Goal: Task Accomplishment & Management: Manage account settings

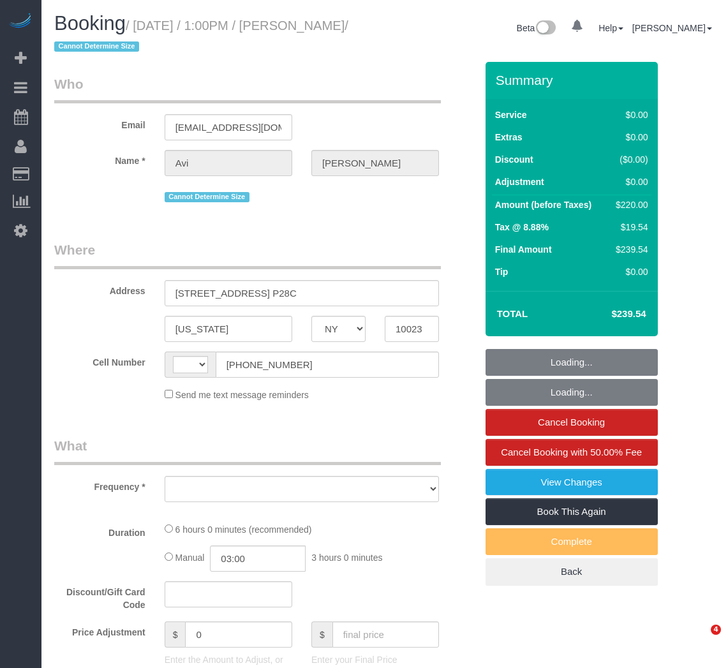
select select "NY"
select select "number:61"
select select "number:77"
select select "number:15"
select select "number:5"
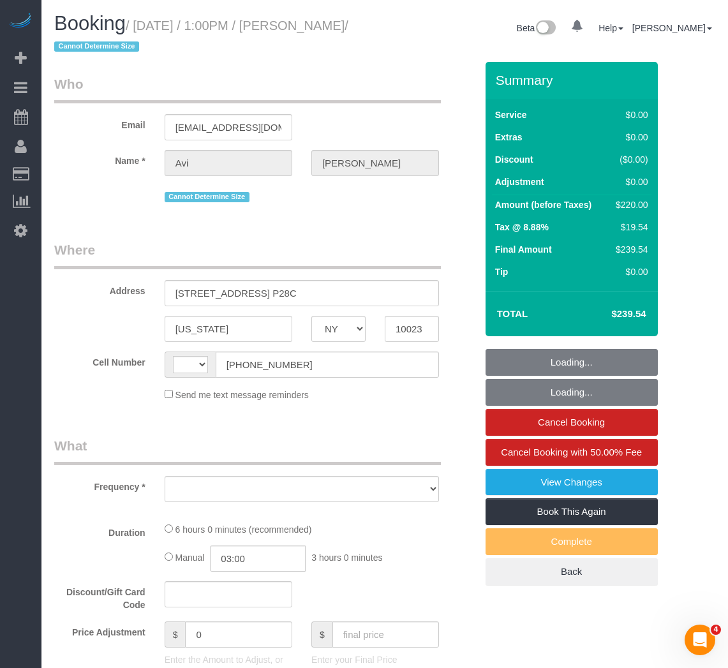
select select "string:[GEOGRAPHIC_DATA]"
select select "object:861"
select select "string:stripe-pm_1R1tF14VGloSiKo7U8tSIWlt"
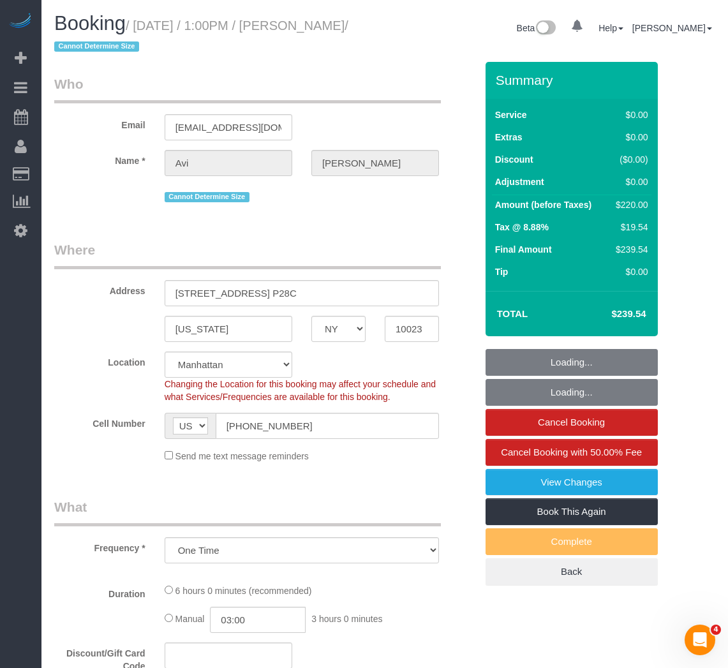
select select "object:1391"
select select "2"
select select "spot1"
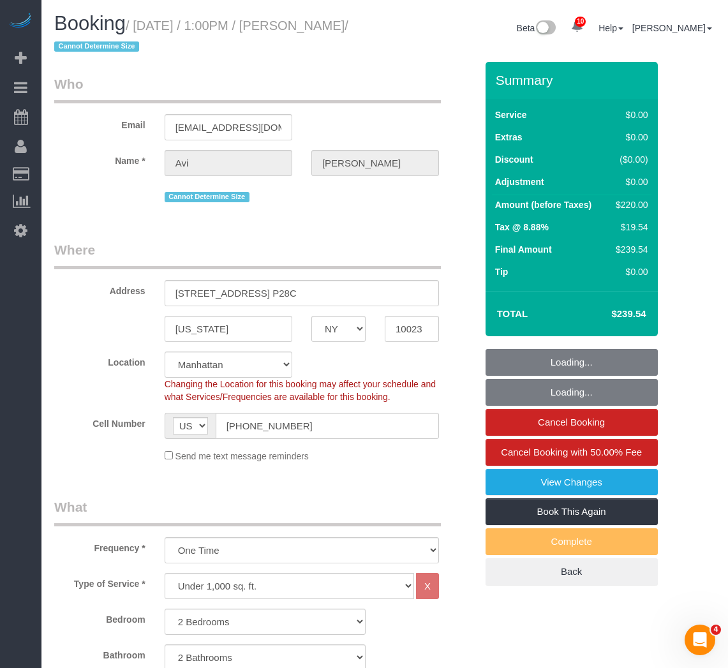
select select "2"
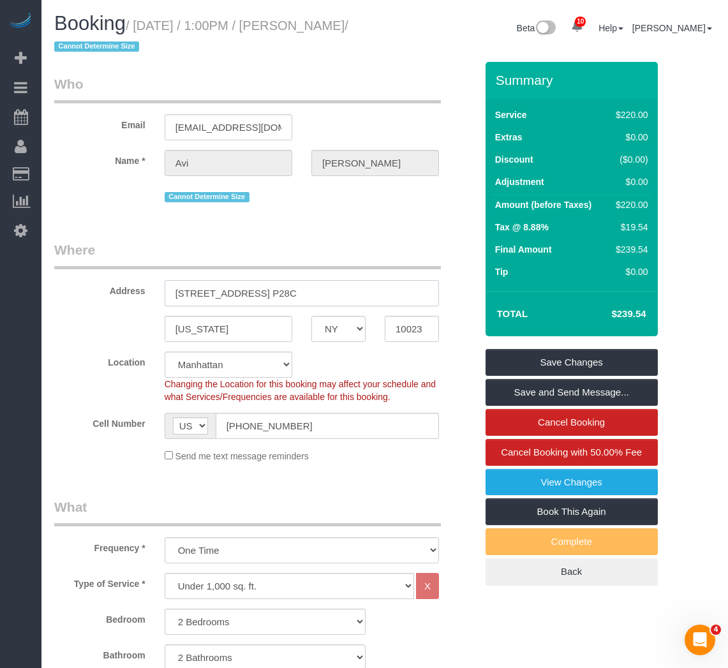
drag, startPoint x: 323, startPoint y: 296, endPoint x: 27, endPoint y: 287, distance: 295.5
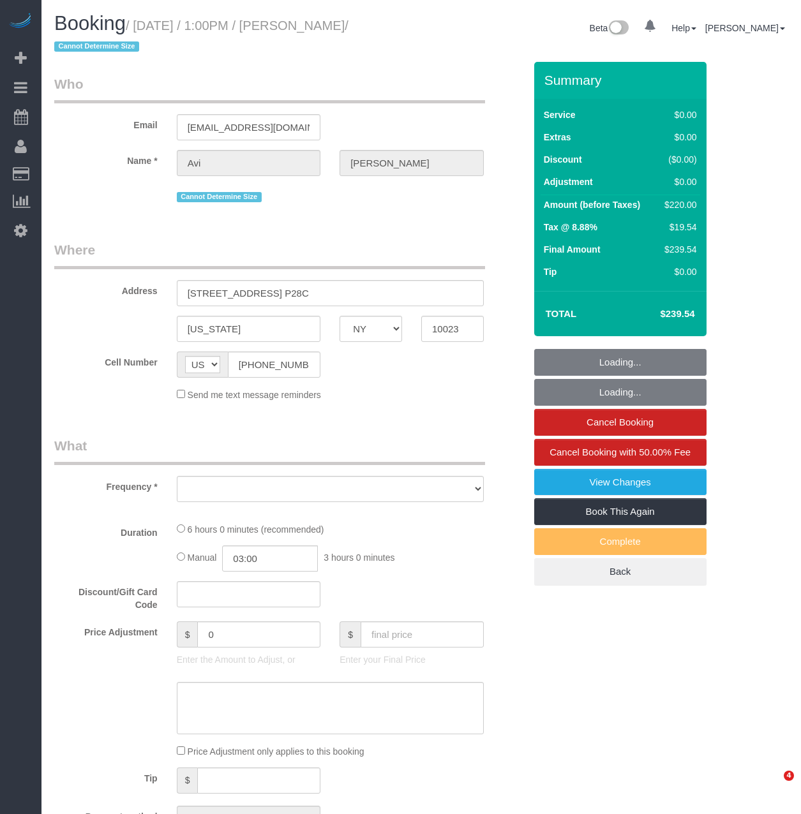
select select "NY"
select select "object:716"
select select "string:stripe-pm_1R1tF14VGloSiKo7U8tSIWlt"
select select "number:61"
select select "number:77"
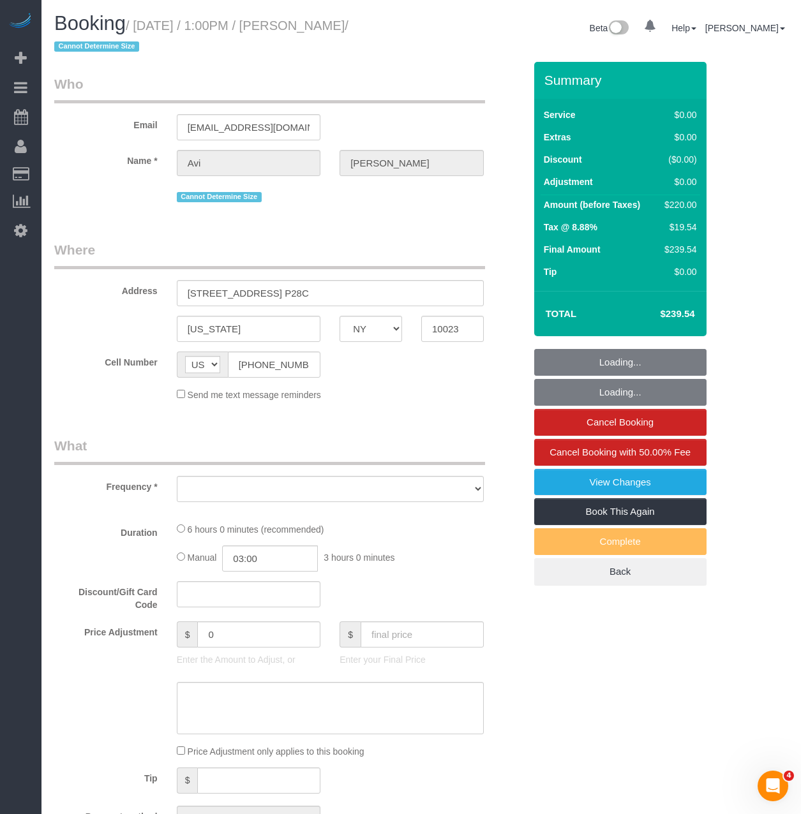
select select "number:15"
select select "number:5"
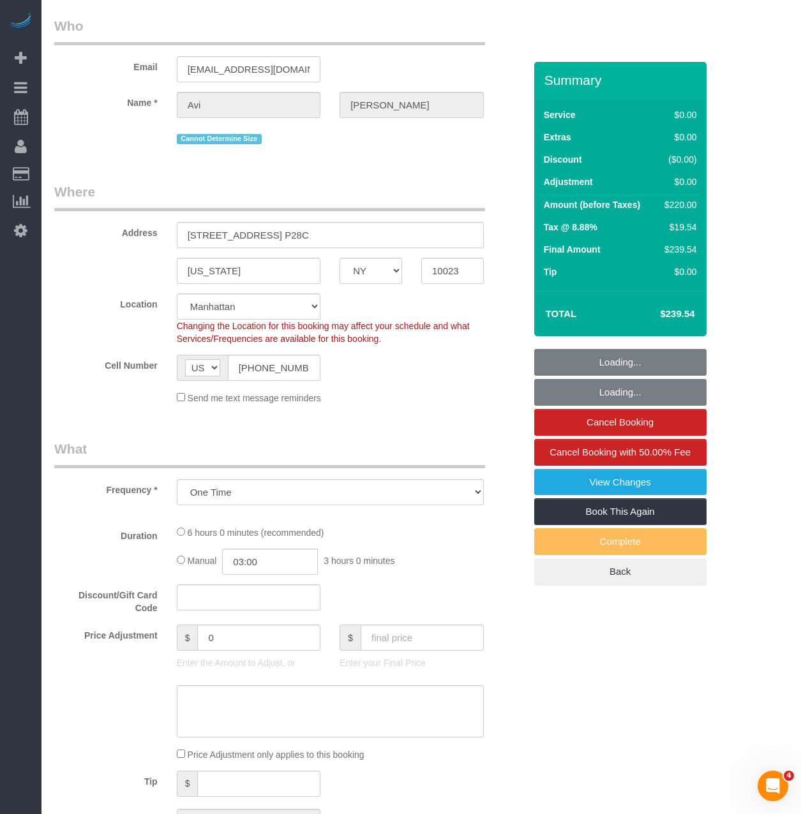
select select "object:968"
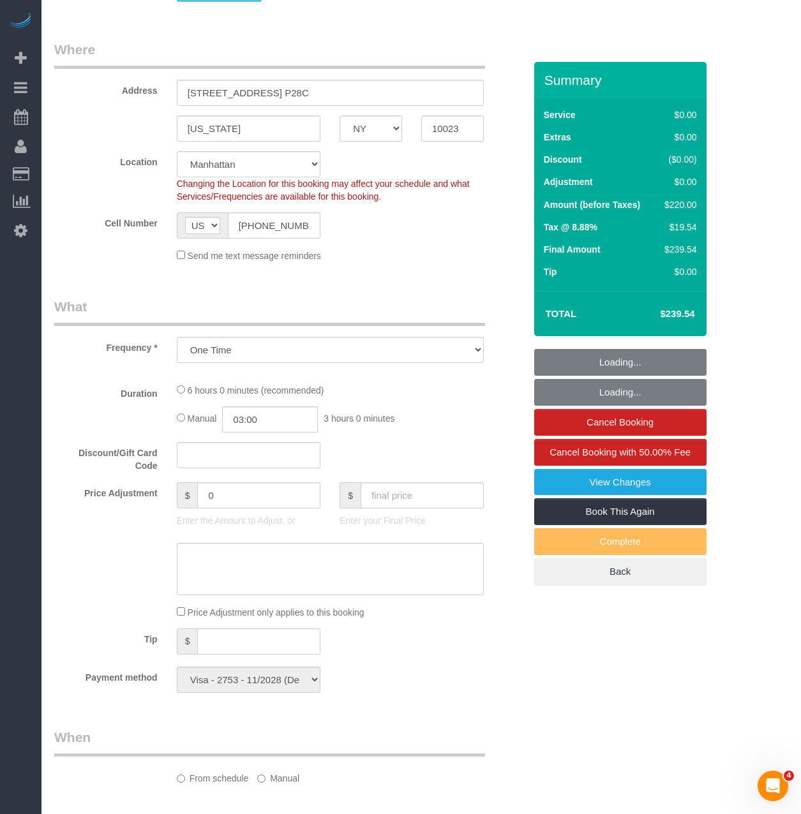
select select "2"
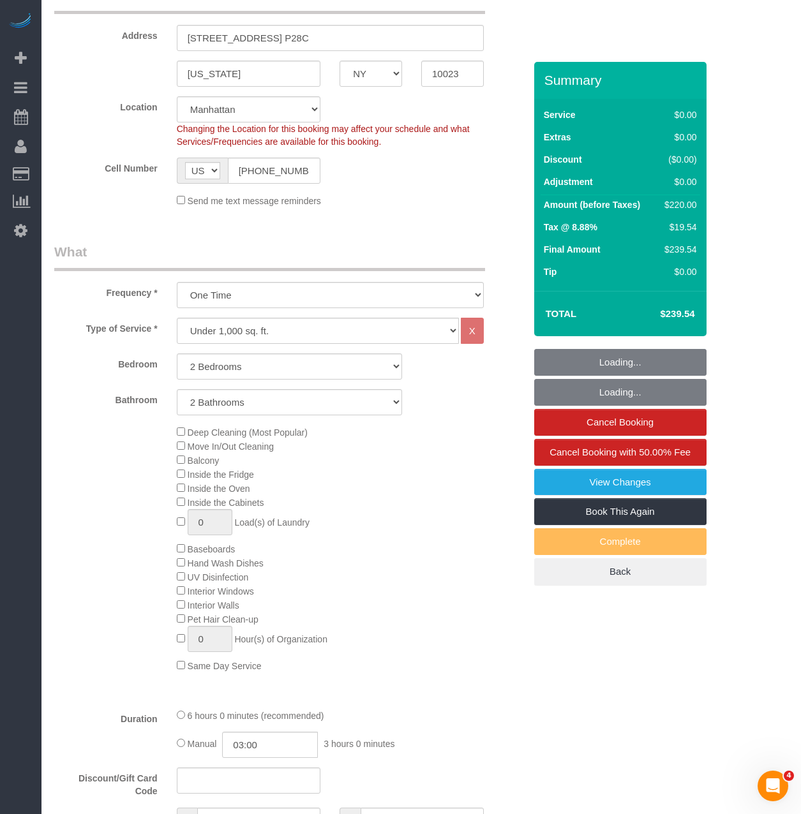
select select "spot1"
select select "2"
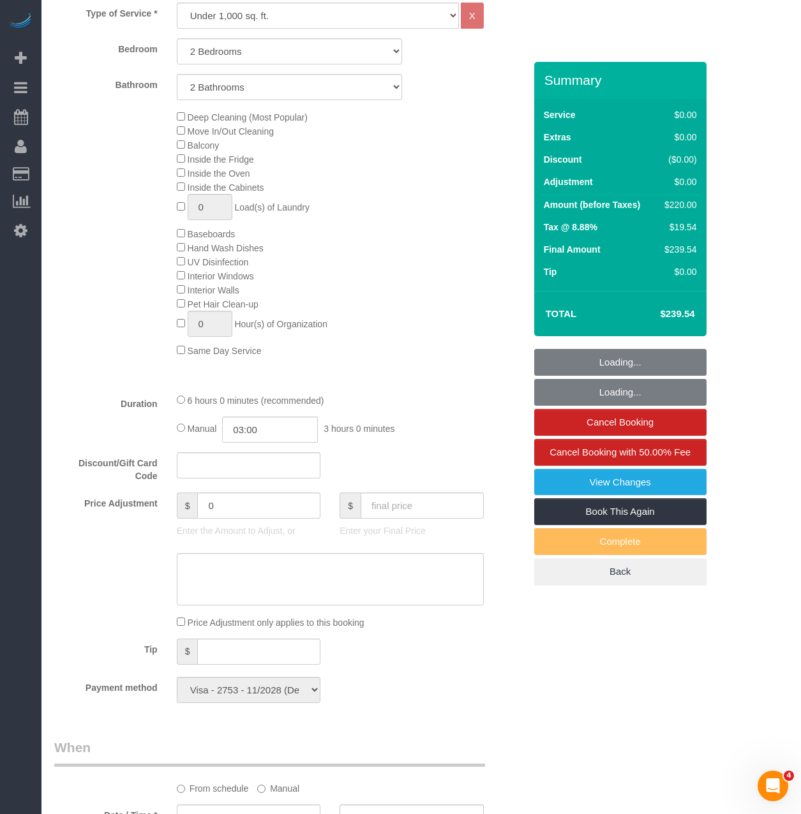
scroll to position [574, 0]
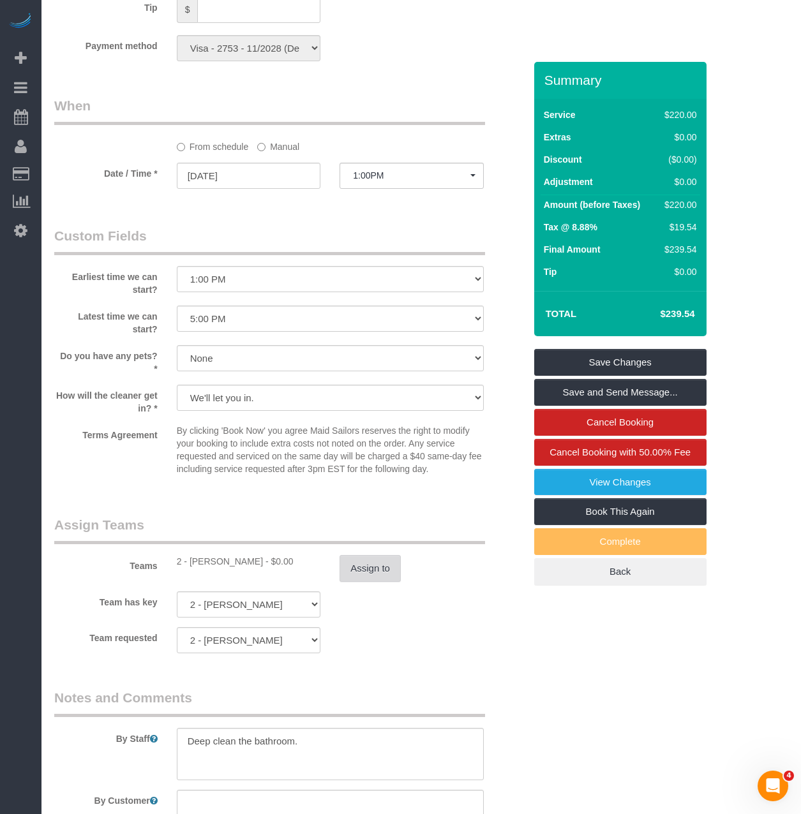
click at [380, 558] on button "Assign to" at bounding box center [369, 568] width 61 height 27
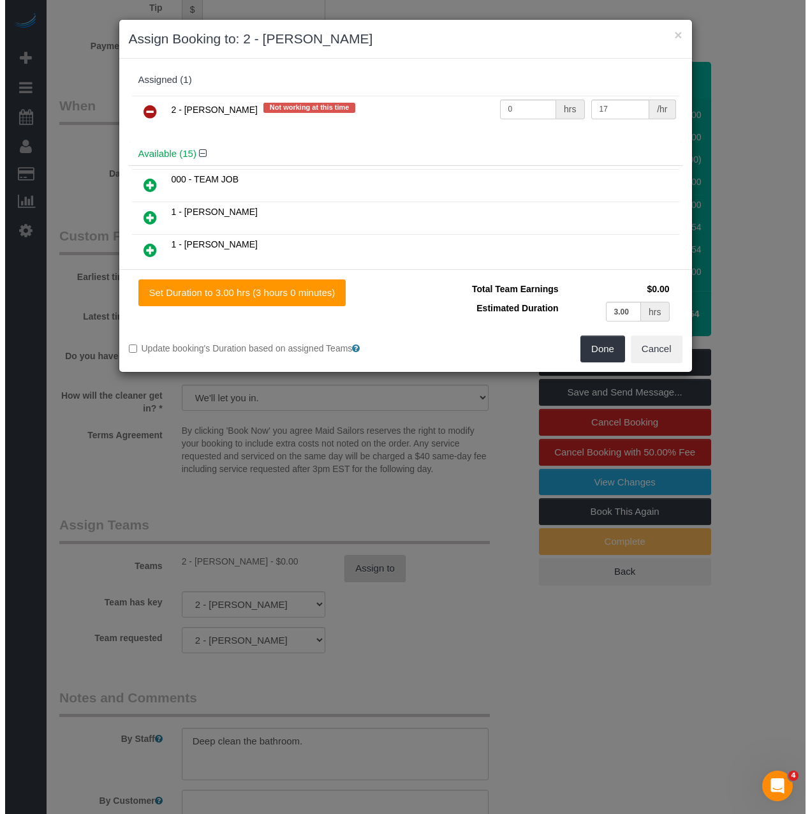
scroll to position [1208, 0]
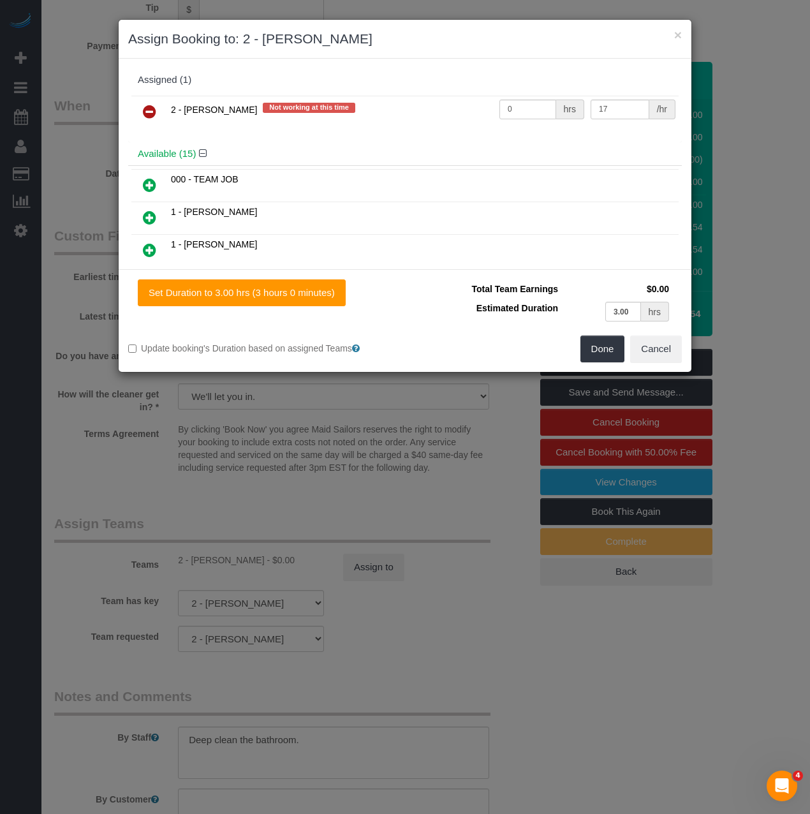
click at [151, 116] on icon at bounding box center [149, 111] width 13 height 15
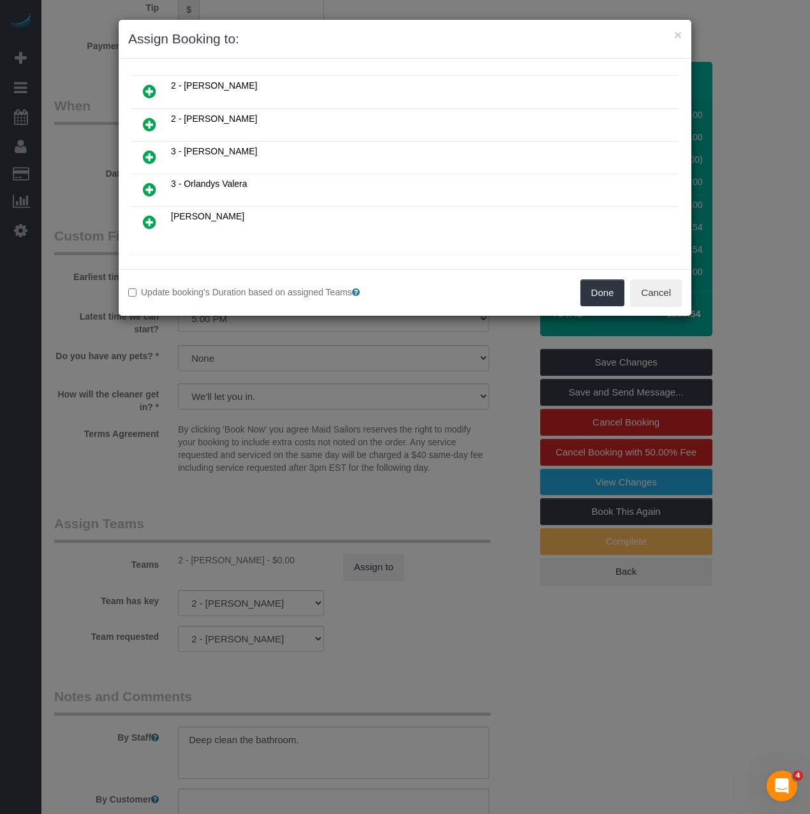
scroll to position [424, 0]
click at [215, 237] on icon at bounding box center [214, 235] width 8 height 10
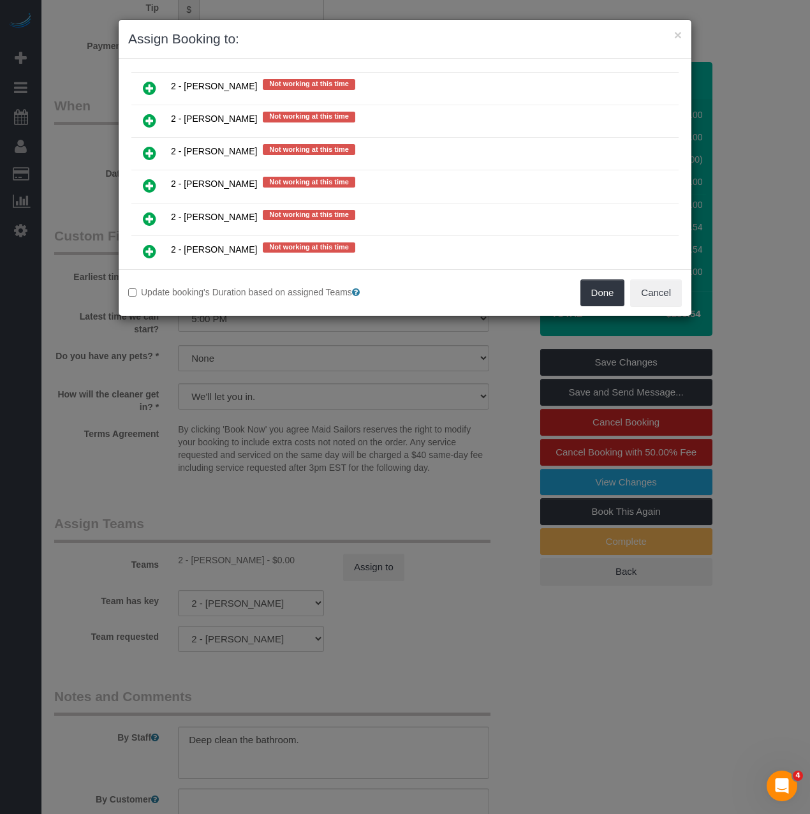
scroll to position [1763, 0]
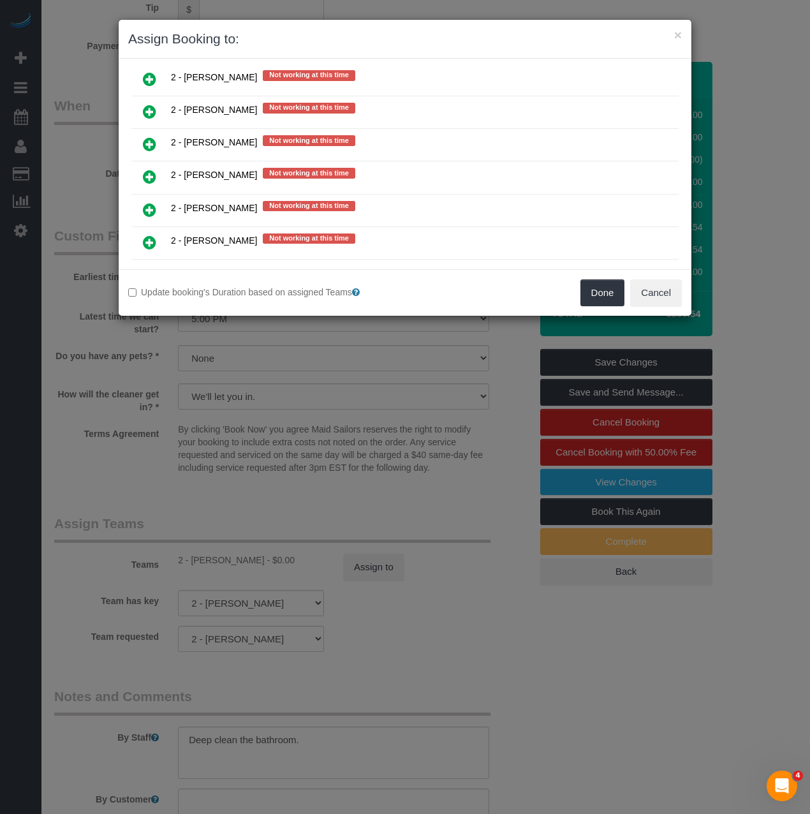
click at [140, 239] on link at bounding box center [150, 243] width 30 height 26
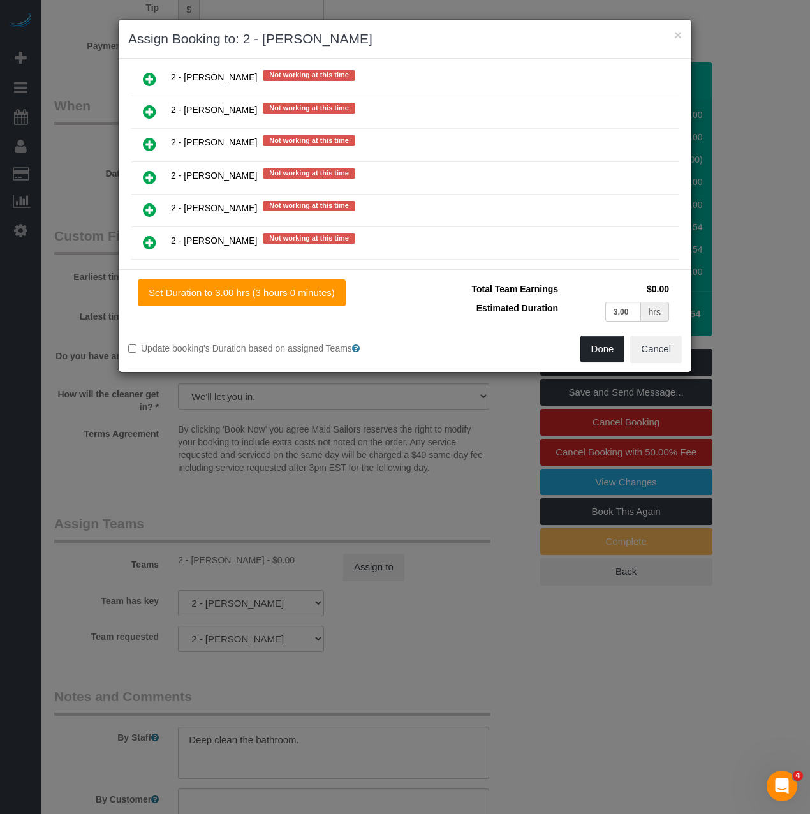
click at [605, 348] on button "Done" at bounding box center [603, 349] width 45 height 27
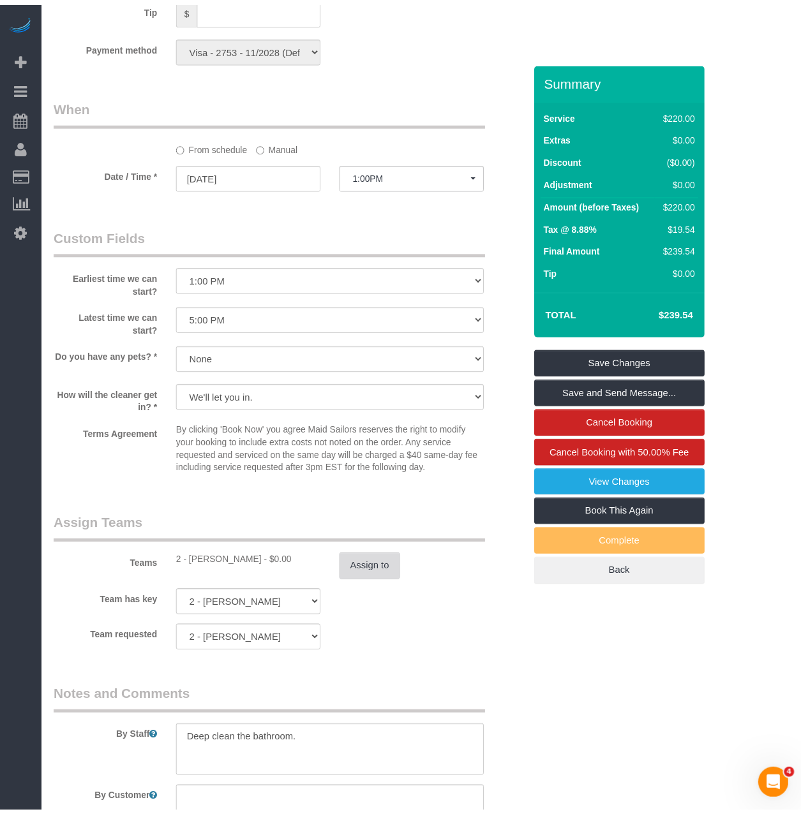
scroll to position [1212, 0]
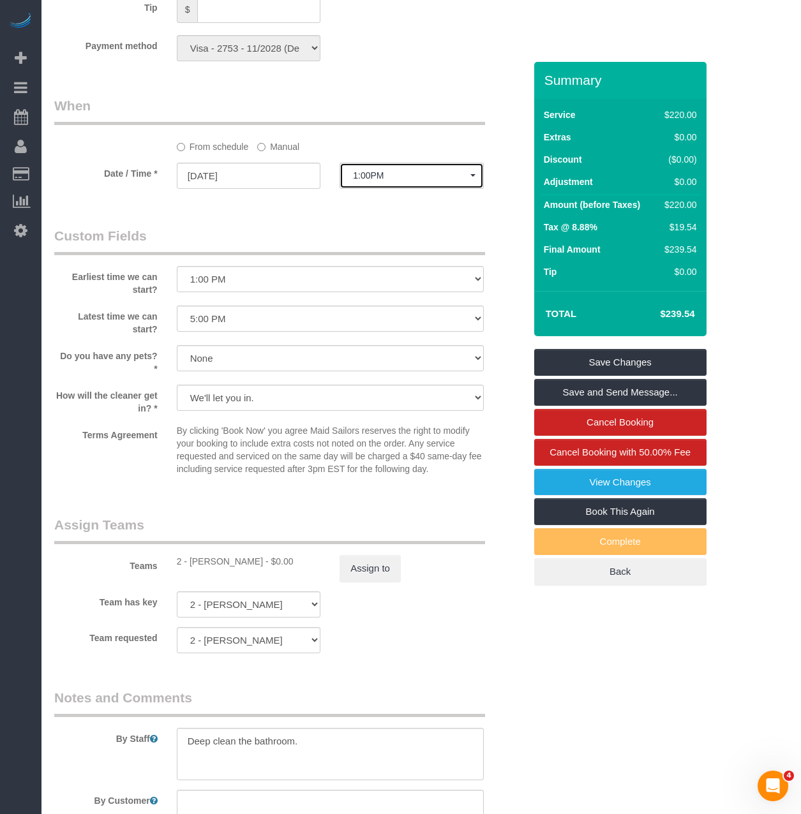
click at [371, 178] on span "1:00PM" at bounding box center [411, 175] width 117 height 10
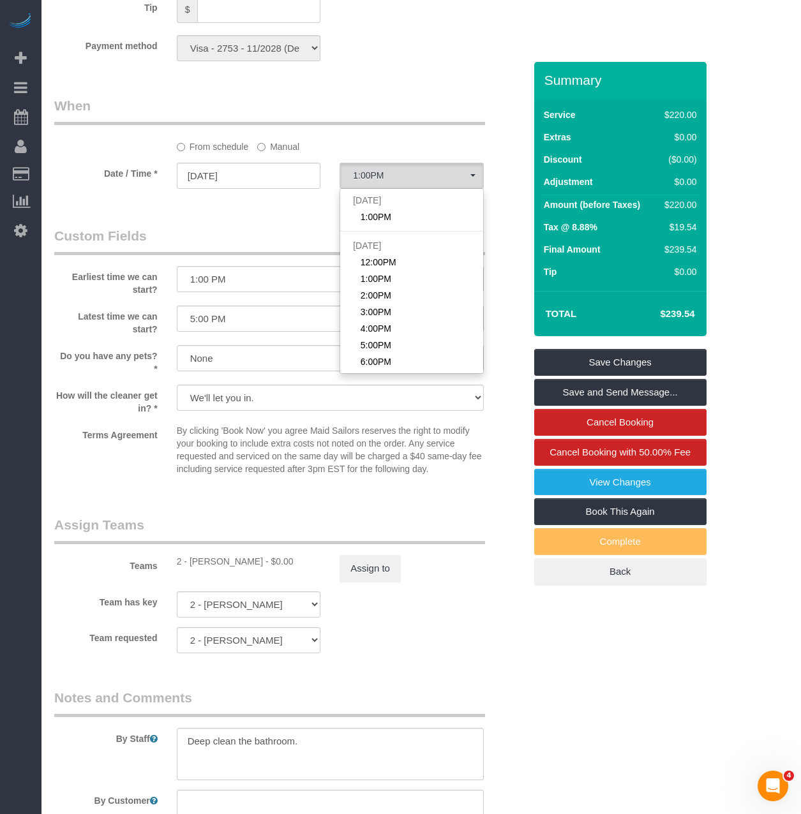
click at [267, 151] on label "Manual" at bounding box center [278, 144] width 42 height 17
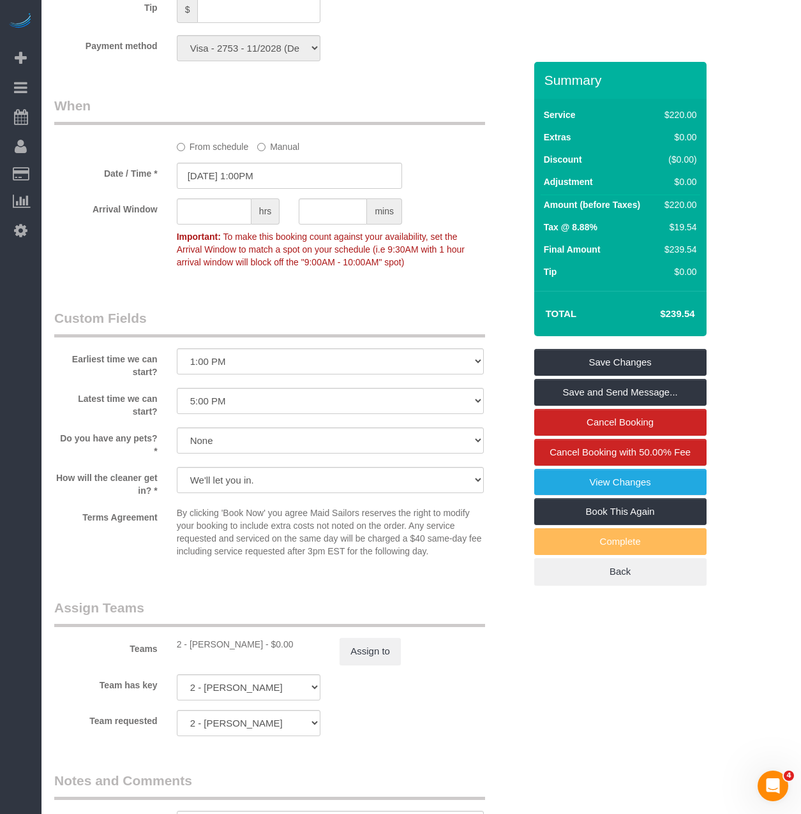
click at [272, 189] on sui-booking-spot "From schedule Manual Date / Time * 08/17/2025 1:00PM Arrival Window hrs mins Im…" at bounding box center [289, 185] width 470 height 178
click at [283, 174] on input "08/17/2025 1:00PM" at bounding box center [289, 176] width 225 height 26
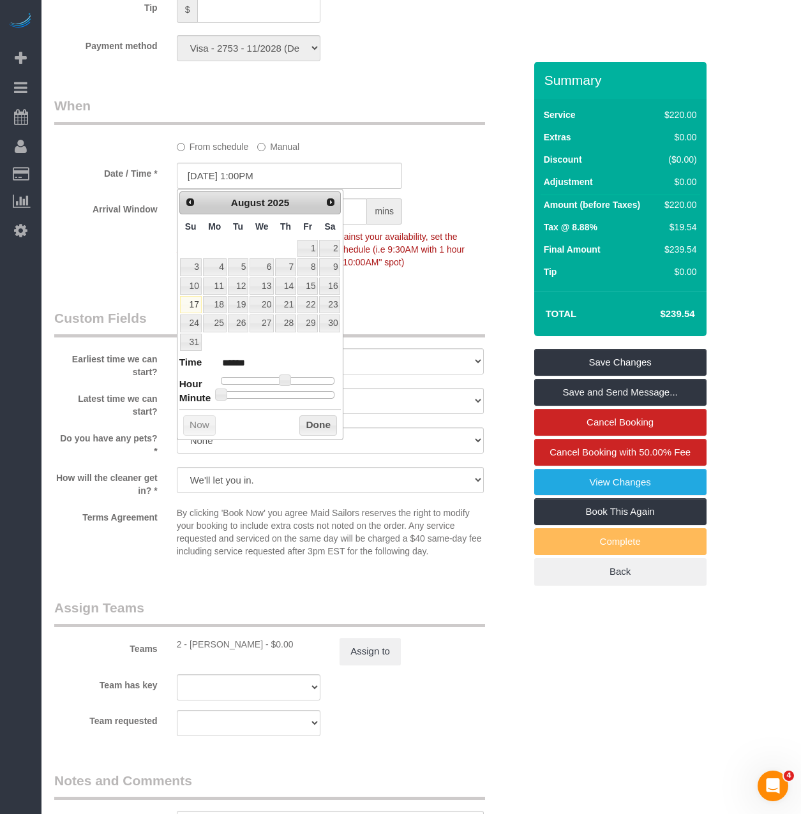
type input "08/17/2025 12:00PM"
type input "*******"
type input "08/17/2025 1:00PM"
type input "******"
type input "08/17/2025 2:00PM"
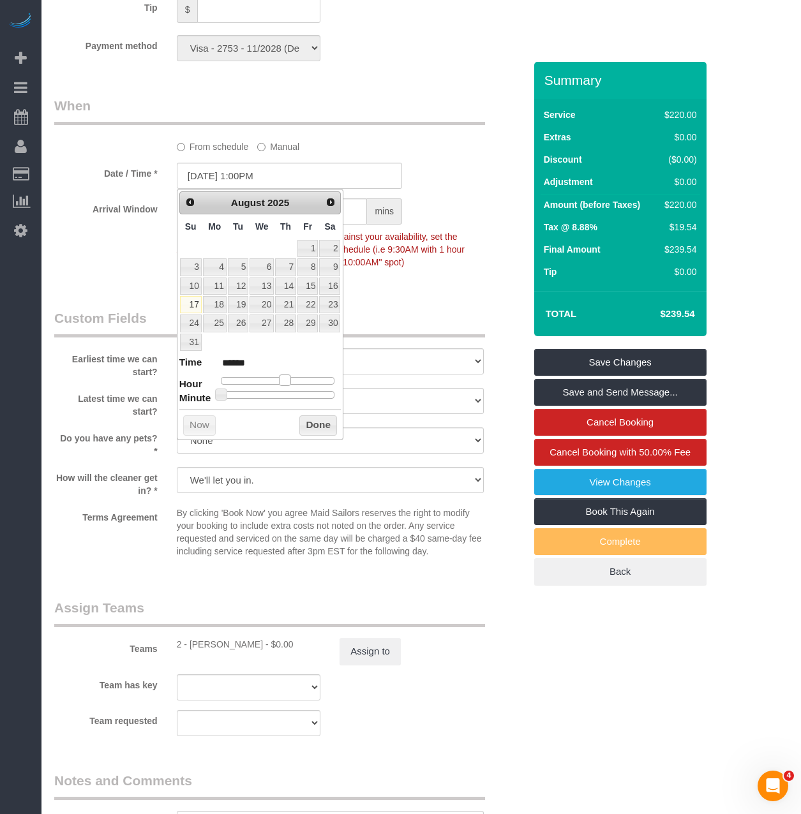
type input "******"
drag, startPoint x: 278, startPoint y: 381, endPoint x: 288, endPoint y: 381, distance: 9.6
click at [288, 381] on div at bounding box center [278, 381] width 114 height 8
click at [327, 427] on button "Done" at bounding box center [318, 425] width 38 height 20
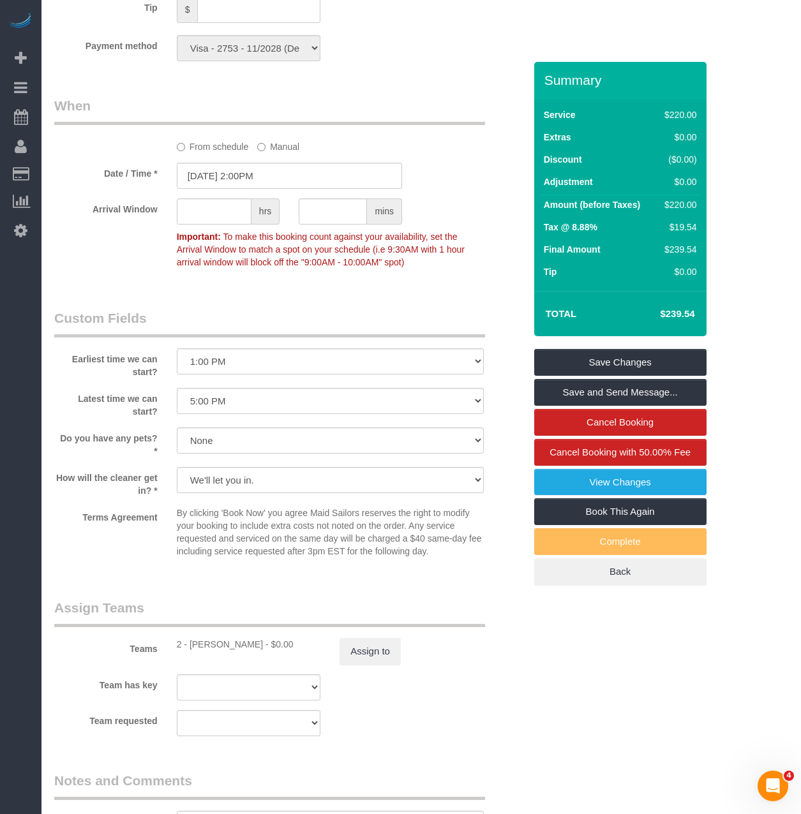
click at [634, 347] on div "Summary Service $220.00 Extras $0.00 Discount ($0.00) Adjustment $0.00 Amount (…" at bounding box center [620, 336] width 172 height 549
click at [627, 371] on link "Save Changes" at bounding box center [620, 362] width 172 height 27
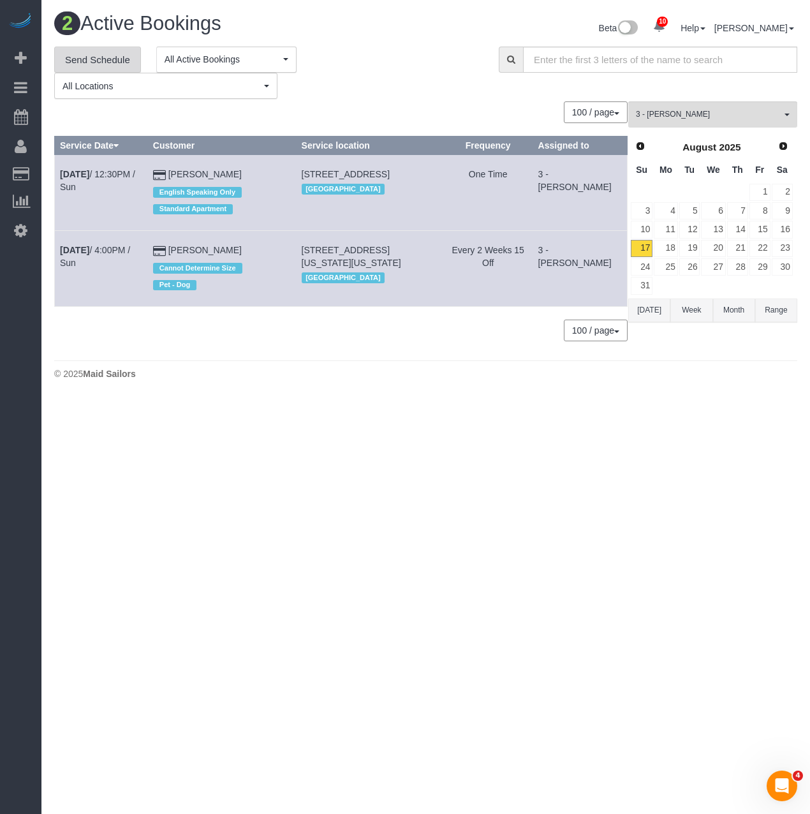
click at [107, 56] on link "Send Schedule" at bounding box center [97, 60] width 87 height 27
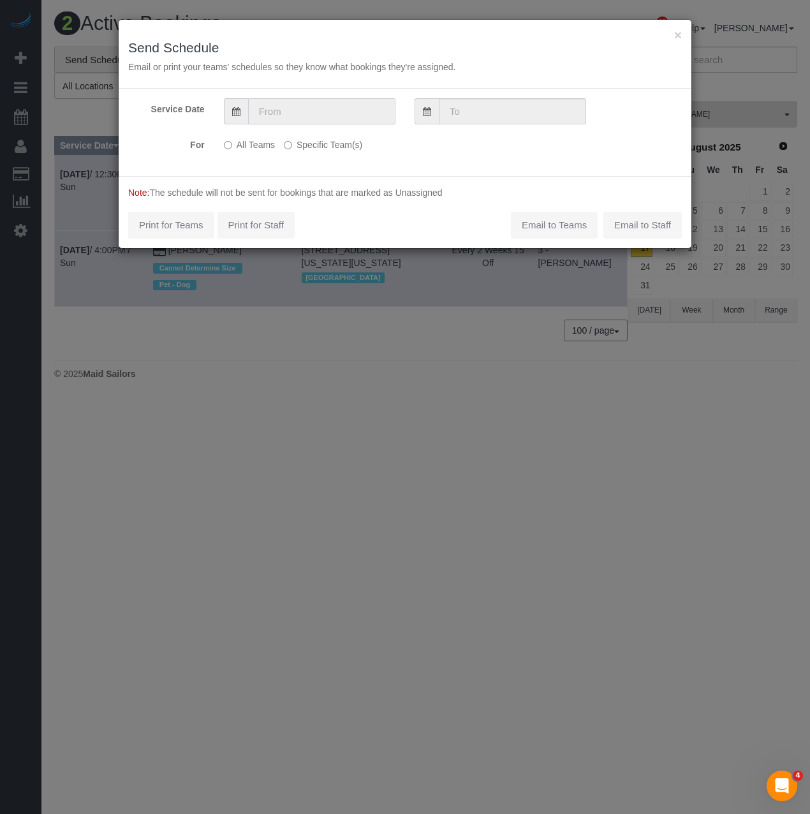
click at [260, 108] on input "text" at bounding box center [321, 111] width 147 height 26
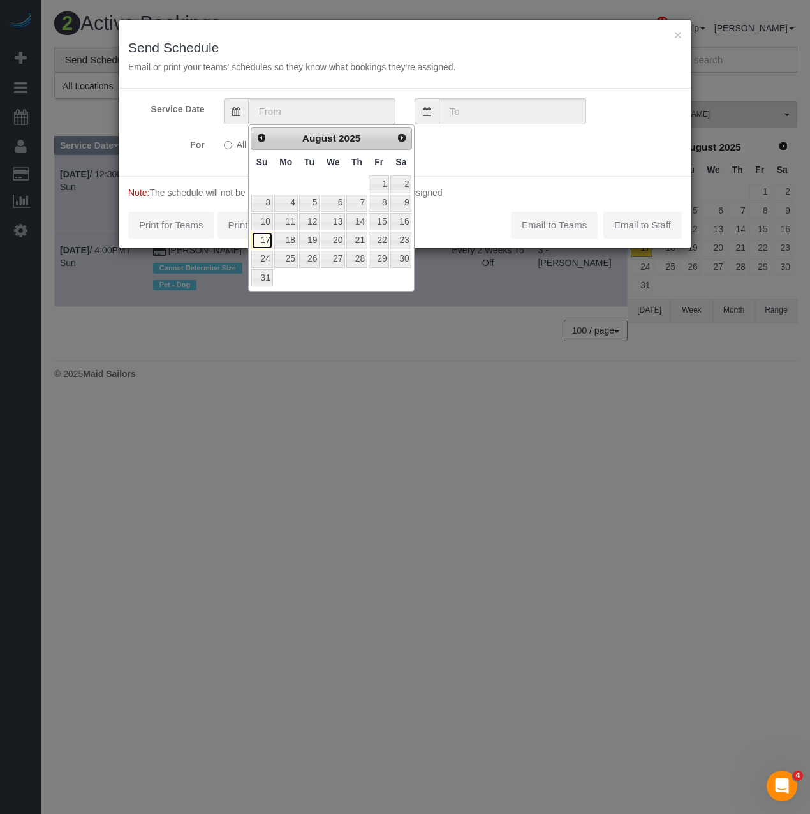
click at [258, 244] on link "17" at bounding box center [262, 240] width 22 height 17
type input "[DATE]"
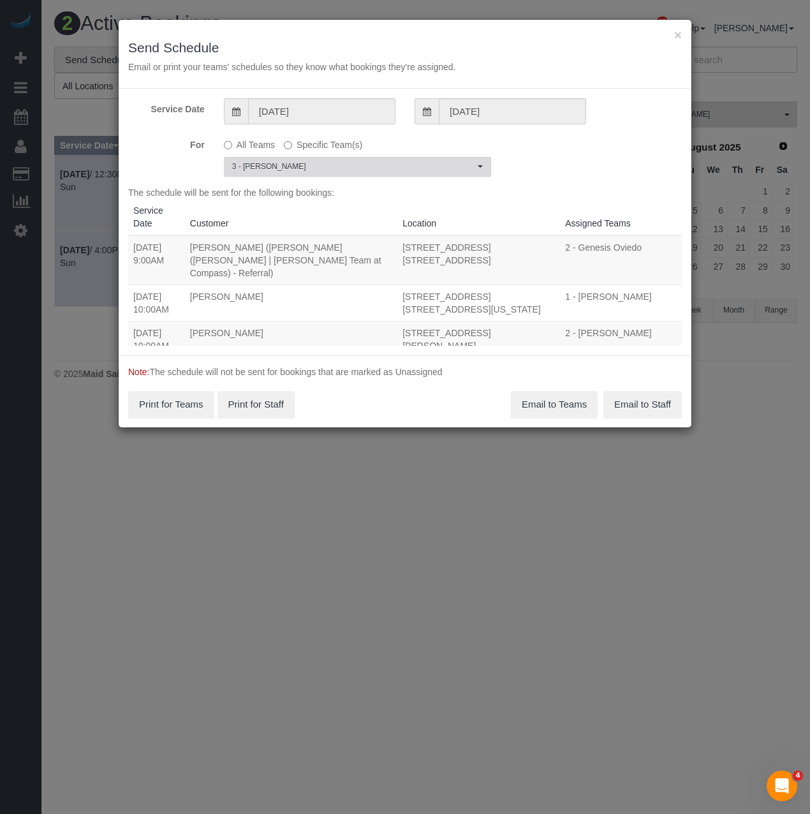
click at [297, 160] on button "3 - Maria Bonilla Choose Team(s)" at bounding box center [357, 167] width 267 height 20
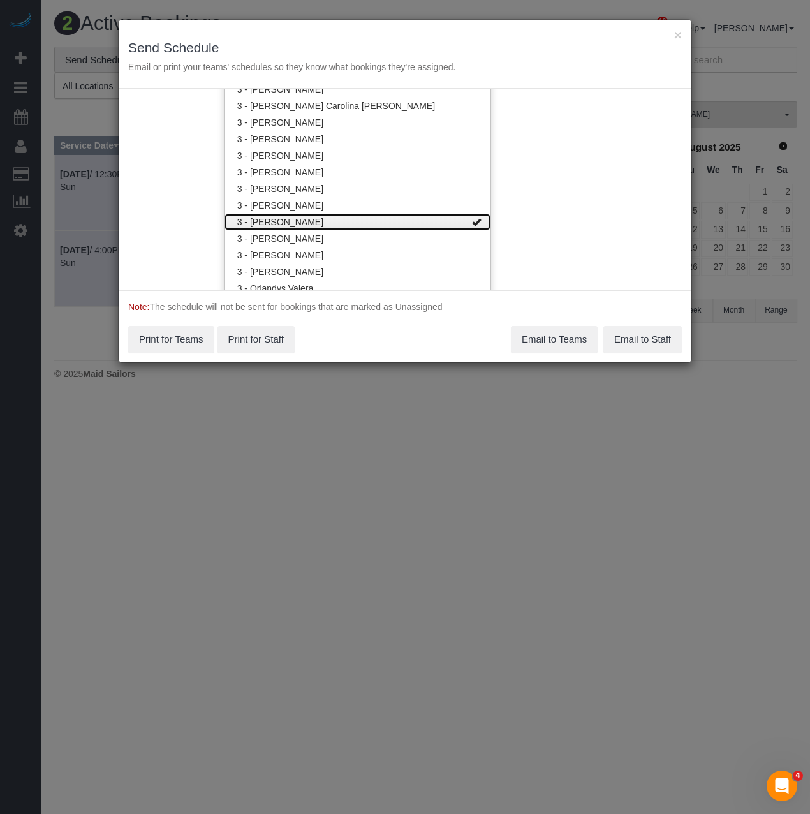
click at [295, 218] on link "3 - [PERSON_NAME]" at bounding box center [358, 222] width 266 height 17
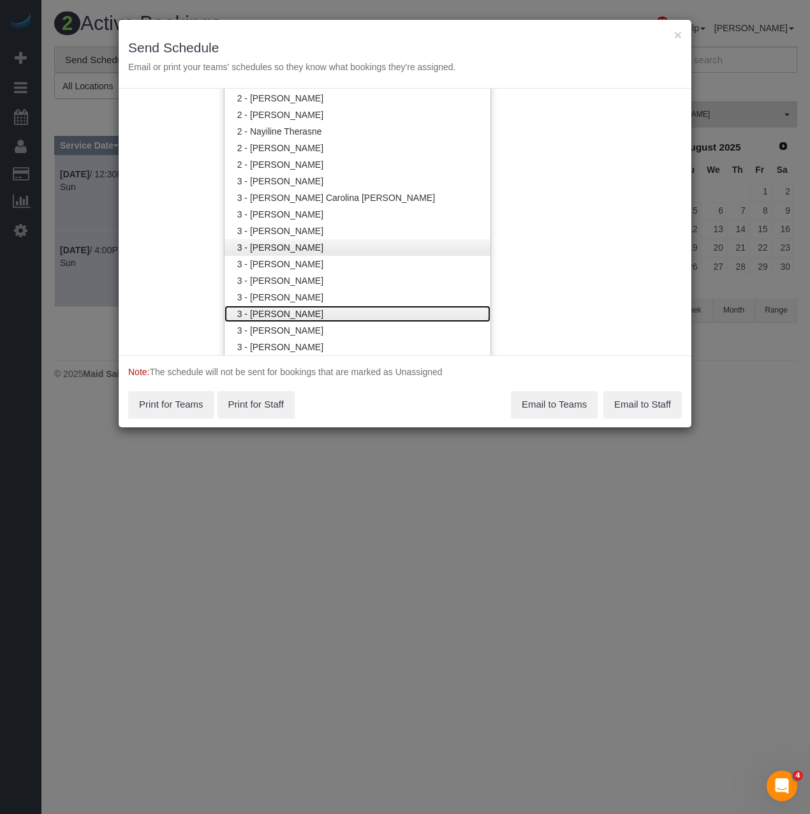
scroll to position [969, 0]
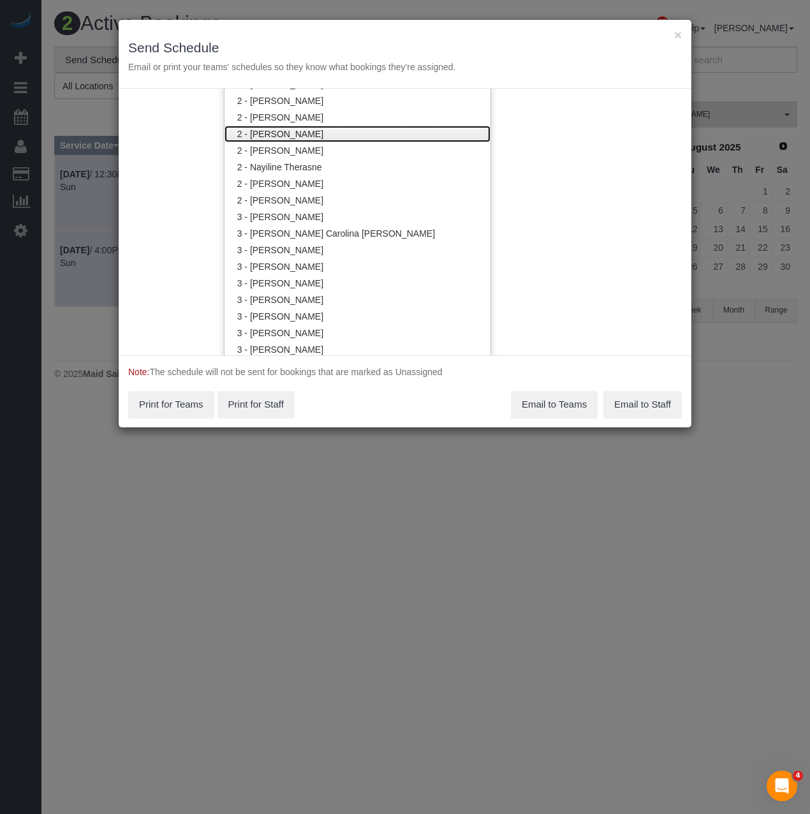
click at [293, 132] on link "2 - [PERSON_NAME]" at bounding box center [358, 134] width 266 height 17
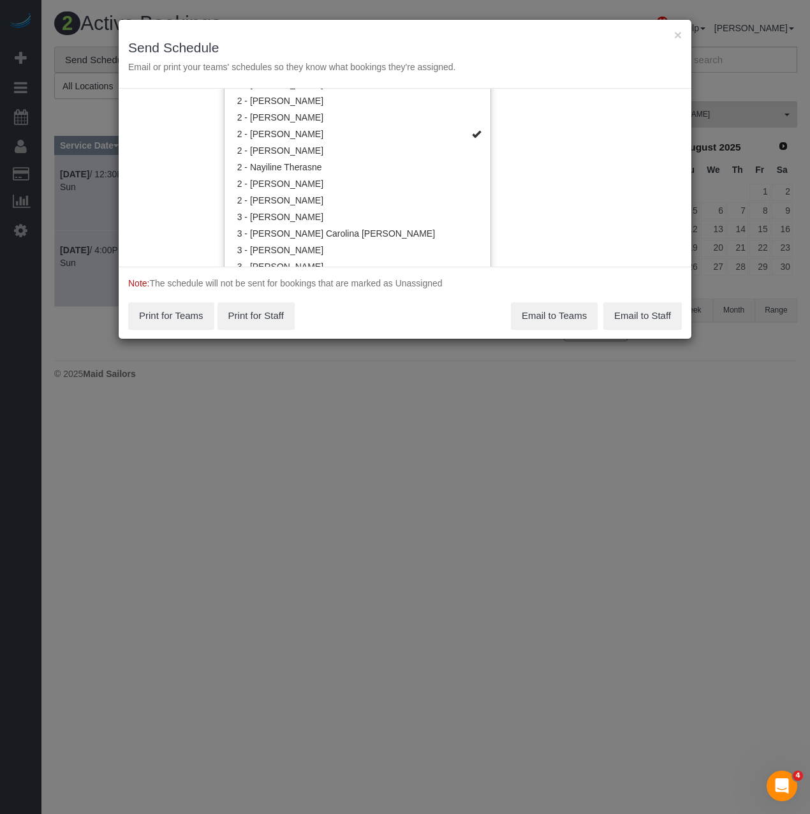
click at [184, 147] on div "Service Date 08/17/2025 08/17/2025 For All Teams Specific Team(s) 2 - Marilu Qu…" at bounding box center [405, 178] width 573 height 178
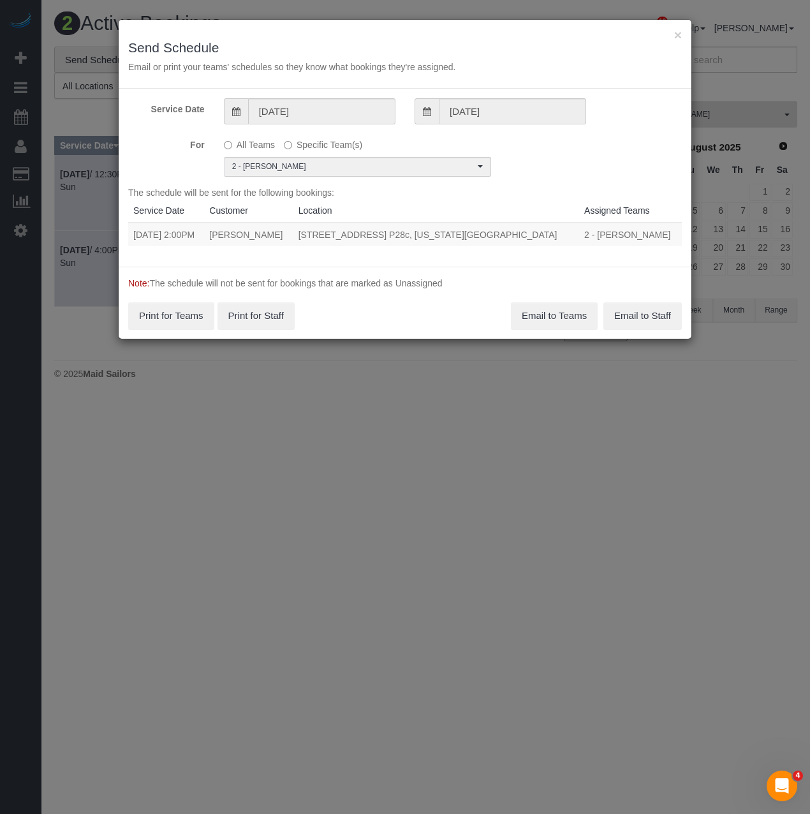
drag, startPoint x: 133, startPoint y: 235, endPoint x: 538, endPoint y: 235, distance: 405.1
click at [538, 235] on tr "08/17/2025 2:00PM Avi Fernandes 75 West End Avenue, Apt. P28c, New York, NY 100…" at bounding box center [405, 235] width 554 height 24
copy tr "08/17/2025 2:00PM Avi Fernandes 75 West End Avenue, Apt. P28c, New York, NY 100…"
click at [558, 322] on button "Email to Teams" at bounding box center [554, 315] width 87 height 27
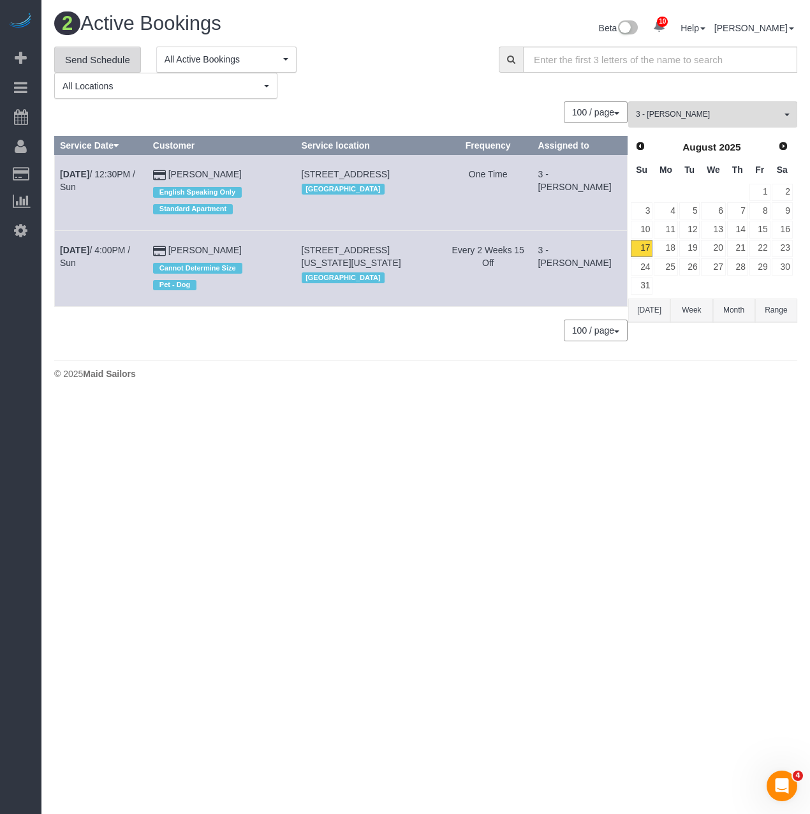
click at [135, 58] on link "Send Schedule" at bounding box center [97, 60] width 87 height 27
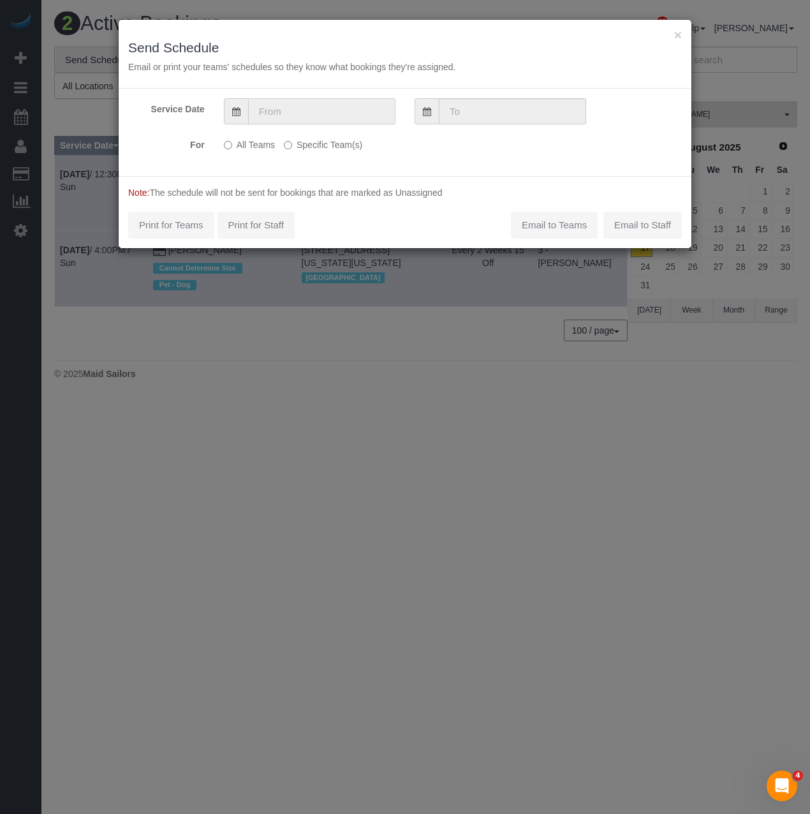
click at [279, 113] on input "text" at bounding box center [321, 111] width 147 height 26
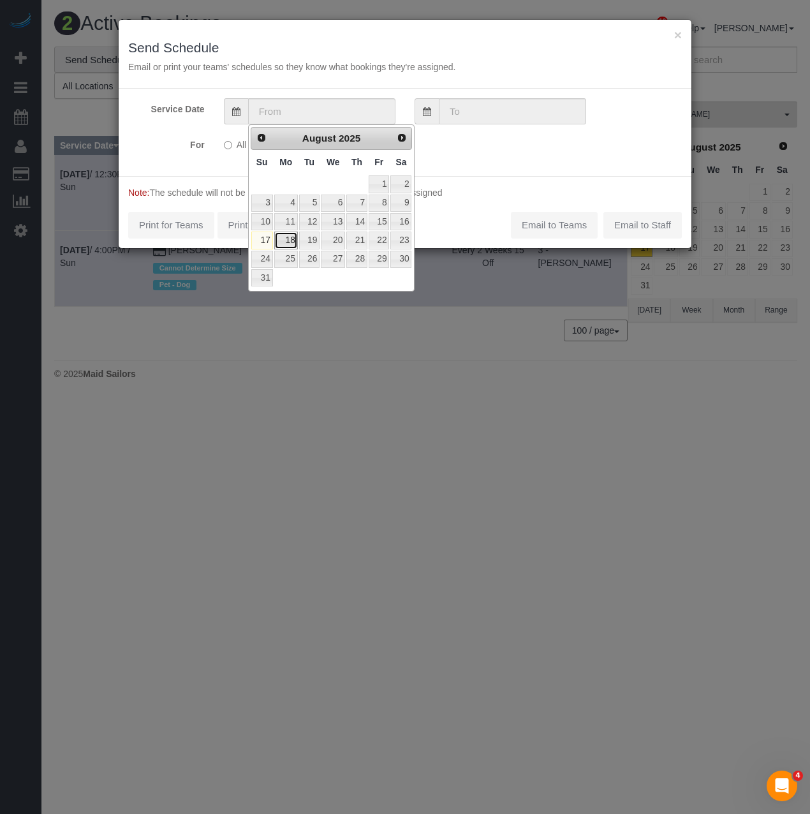
click at [293, 240] on link "18" at bounding box center [286, 240] width 24 height 17
type input "08/18/2025"
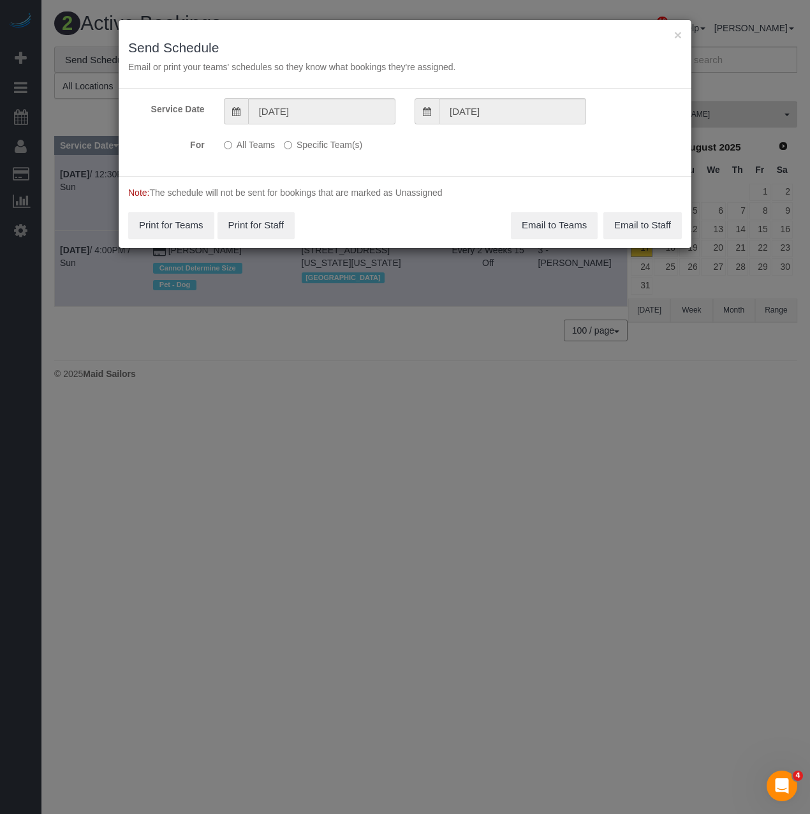
click at [293, 146] on label "Specific Team(s)" at bounding box center [323, 142] width 78 height 17
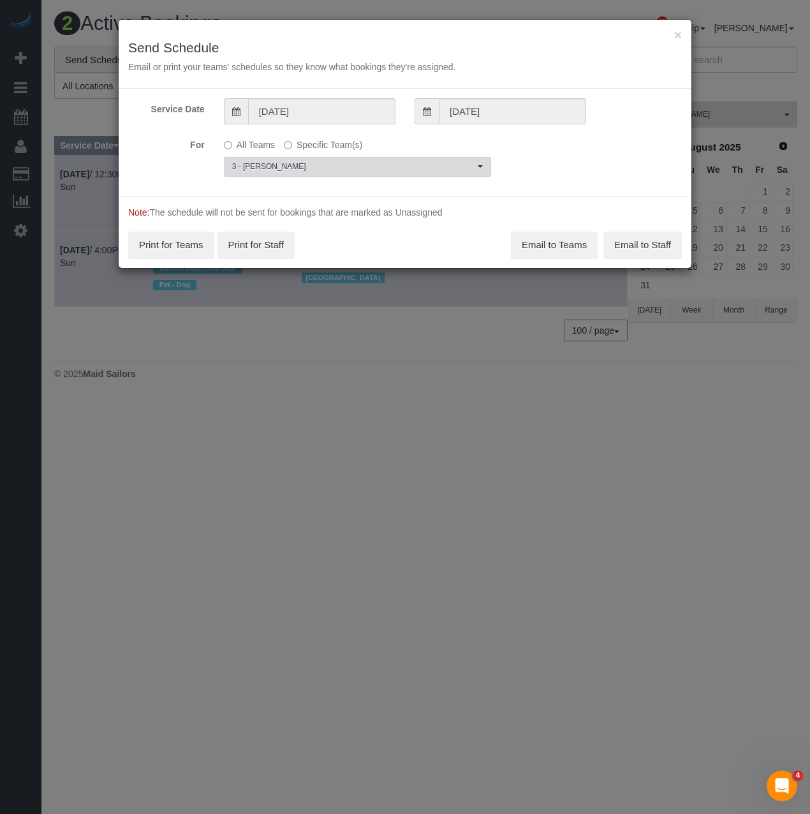
click at [301, 161] on span "3 - [PERSON_NAME]" at bounding box center [353, 166] width 242 height 11
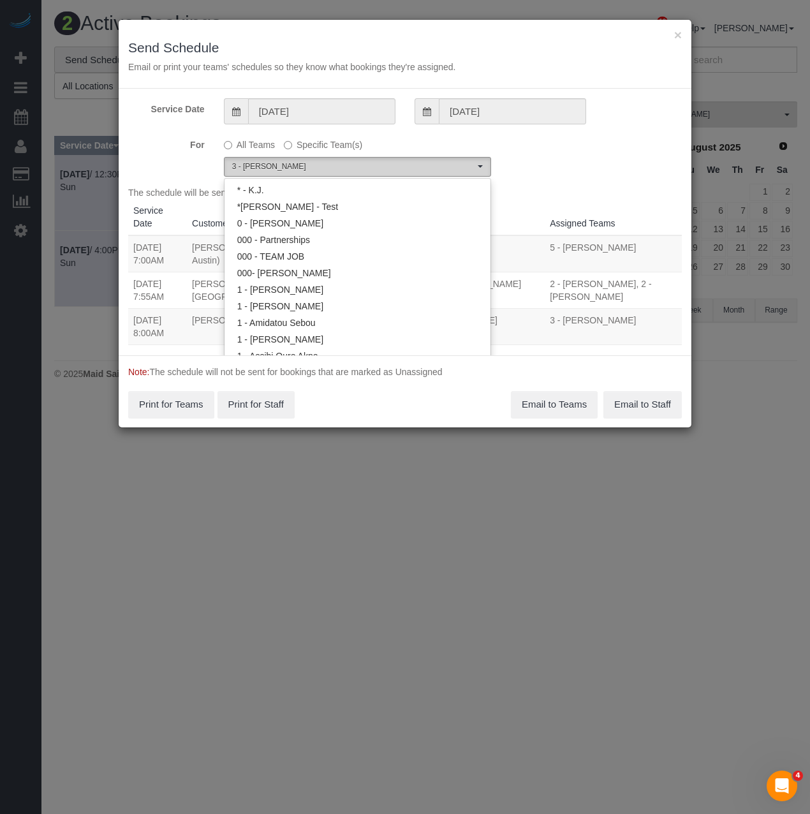
scroll to position [1096, 0]
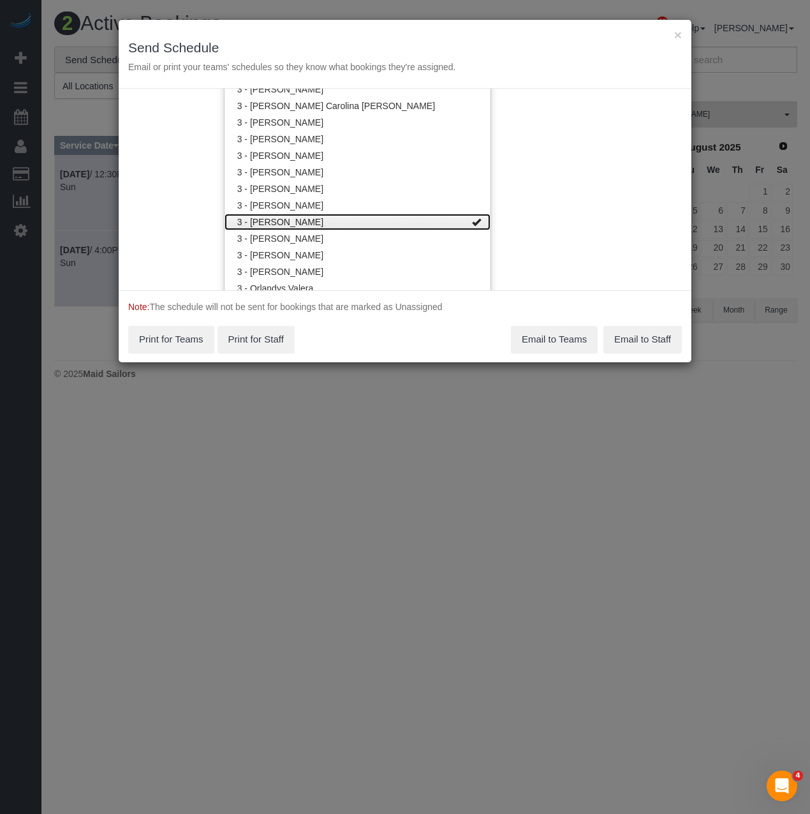
click at [294, 223] on link "3 - [PERSON_NAME]" at bounding box center [358, 222] width 266 height 17
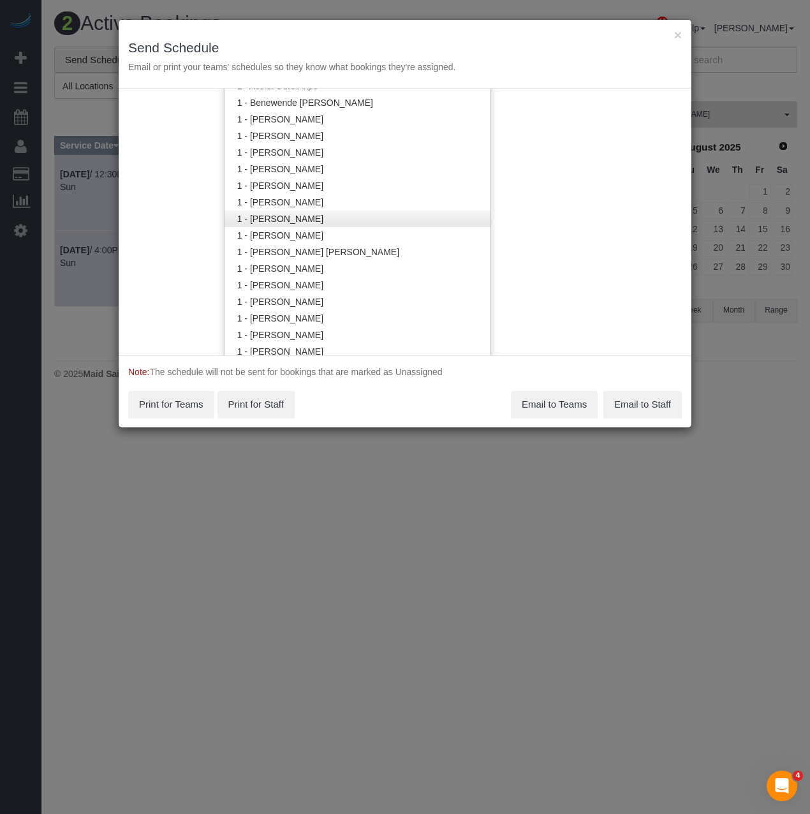
scroll to position [267, 0]
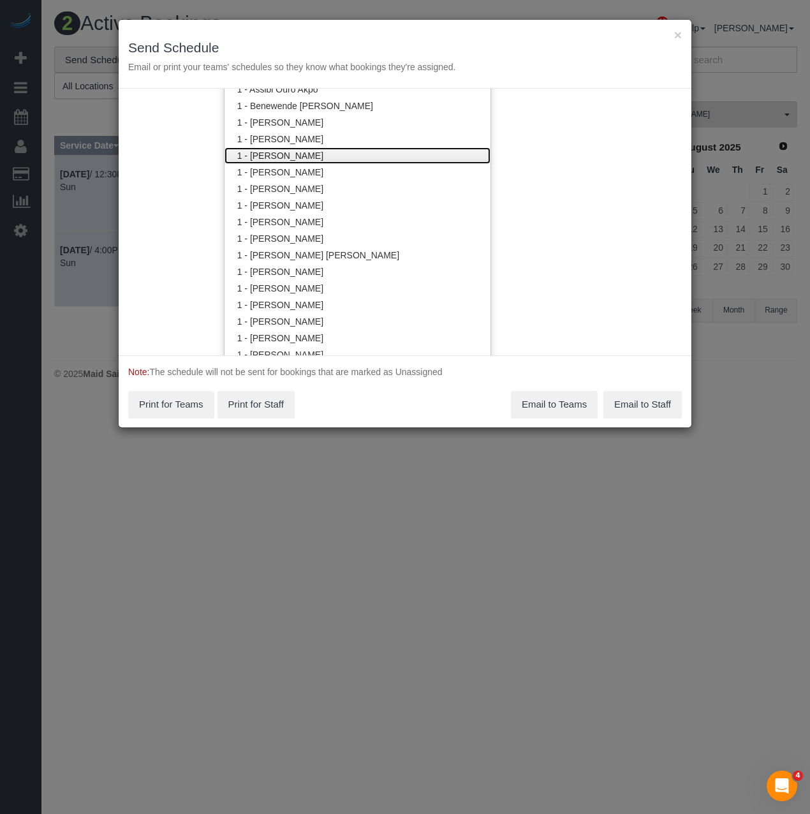
click at [298, 163] on link "1 - [PERSON_NAME]" at bounding box center [358, 155] width 266 height 17
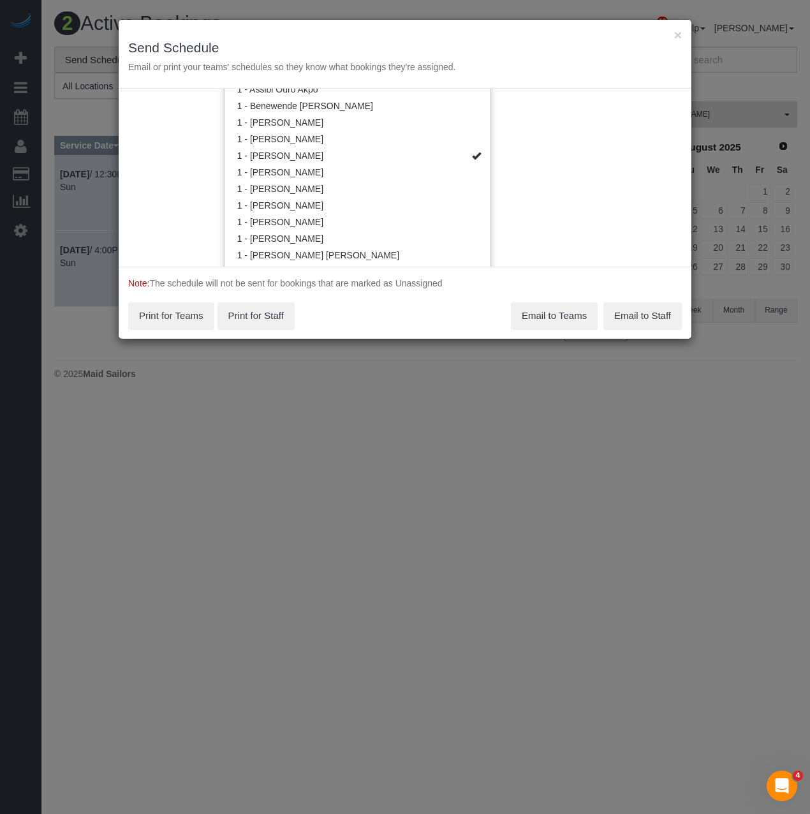
click at [380, 301] on div "Note: The schedule will not be sent for bookings that are marked as Unassigned …" at bounding box center [405, 303] width 573 height 72
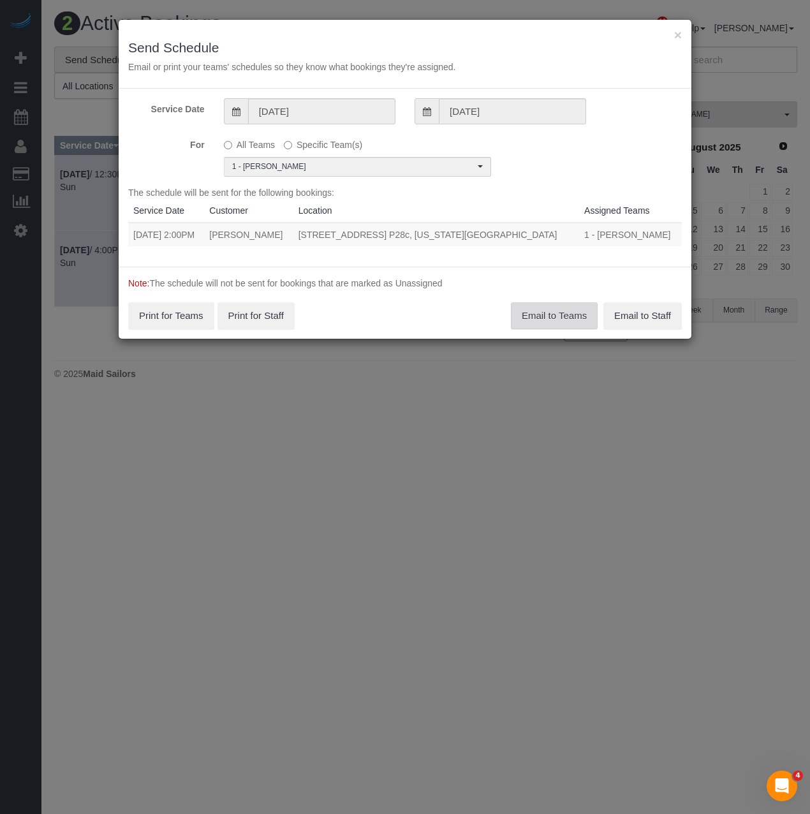
click at [528, 316] on button "Email to Teams" at bounding box center [554, 315] width 87 height 27
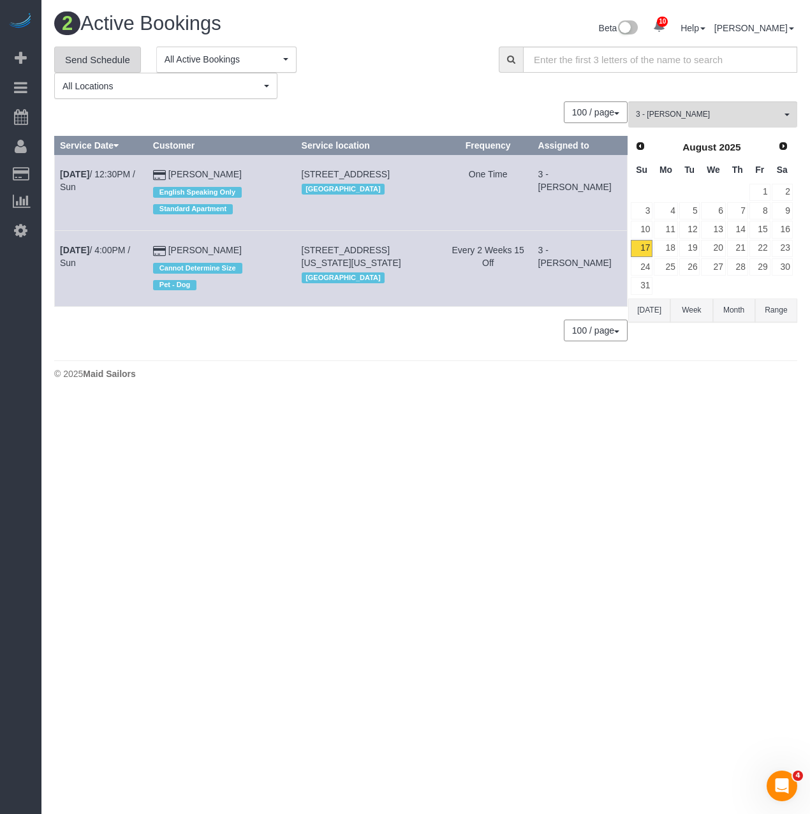
click at [100, 56] on link "Send Schedule" at bounding box center [97, 60] width 87 height 27
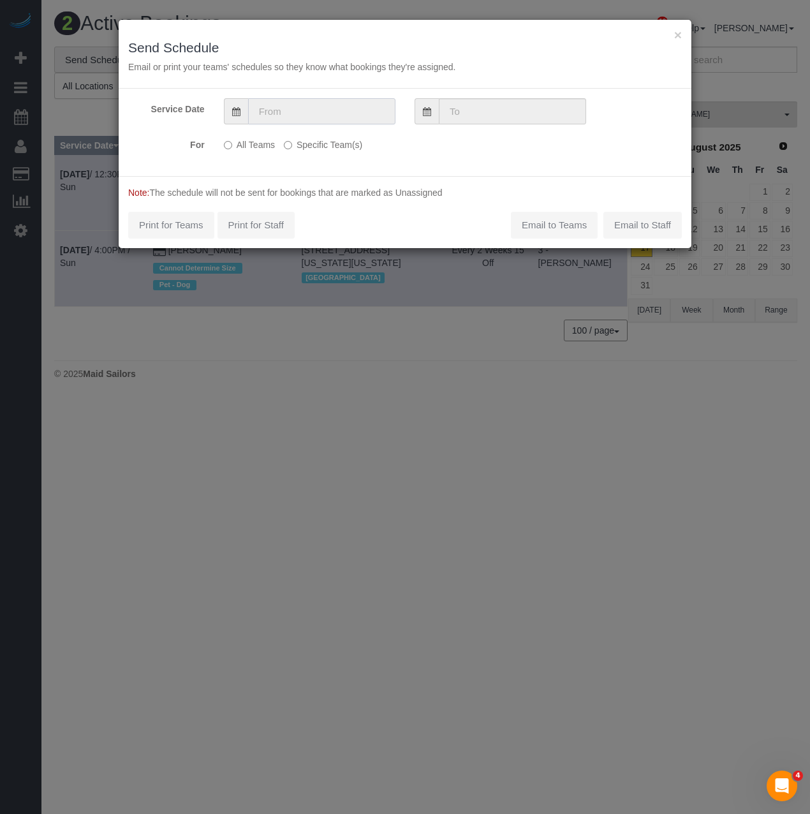
click at [285, 121] on input "text" at bounding box center [321, 111] width 147 height 26
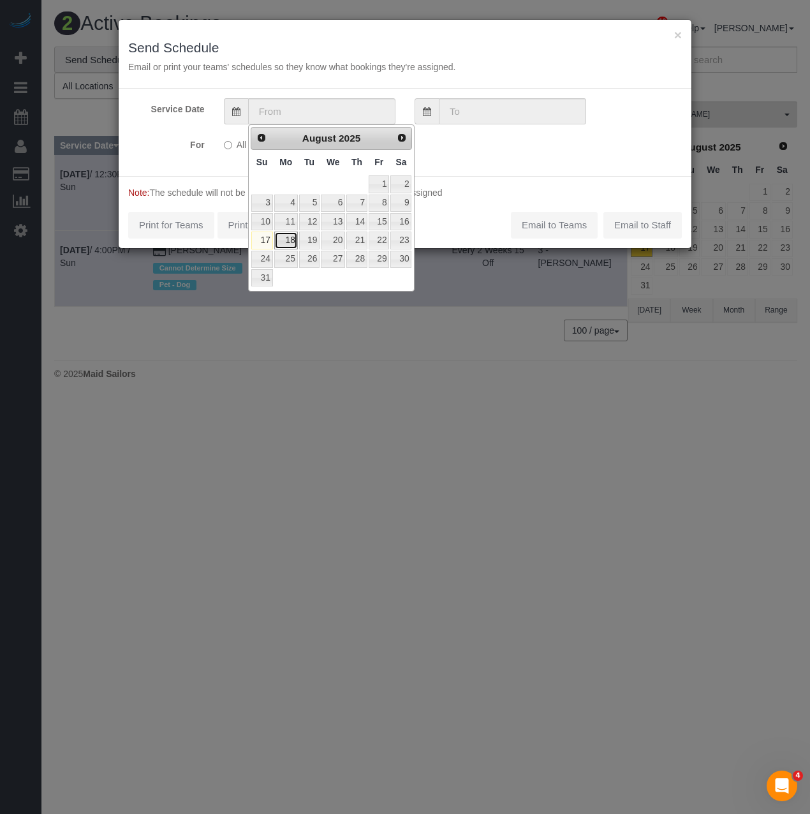
click at [286, 246] on link "18" at bounding box center [286, 240] width 24 height 17
type input "08/18/2025"
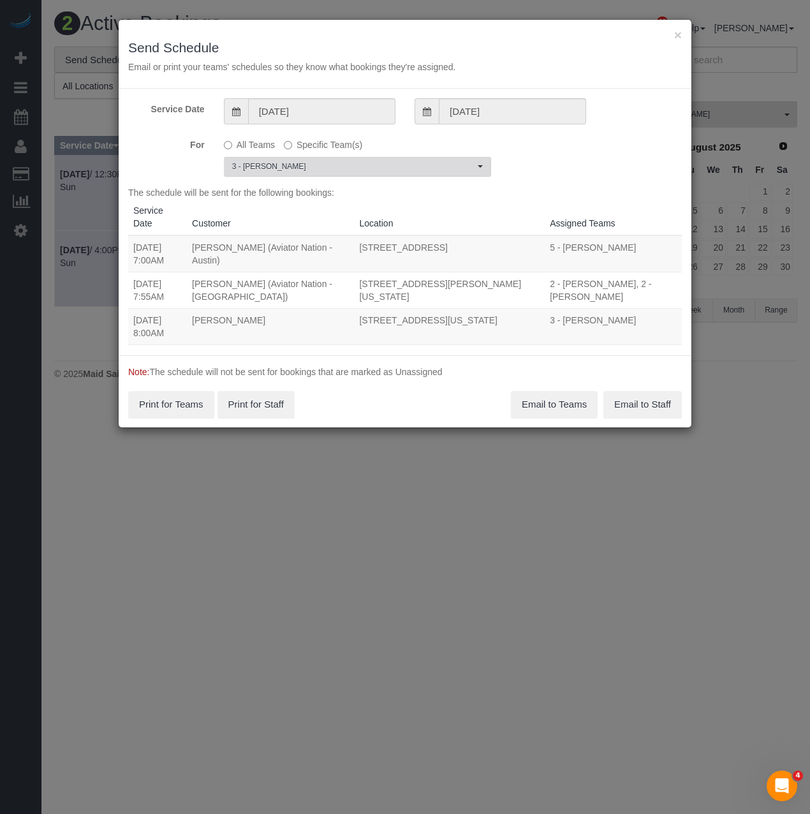
click at [290, 162] on span "3 - [PERSON_NAME]" at bounding box center [353, 166] width 242 height 11
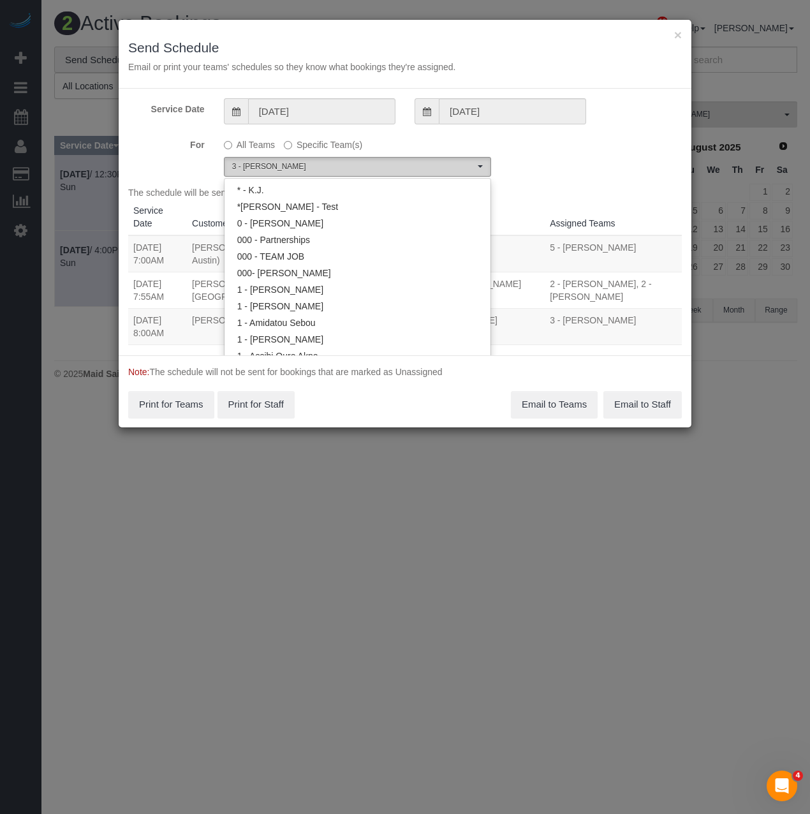
scroll to position [1096, 0]
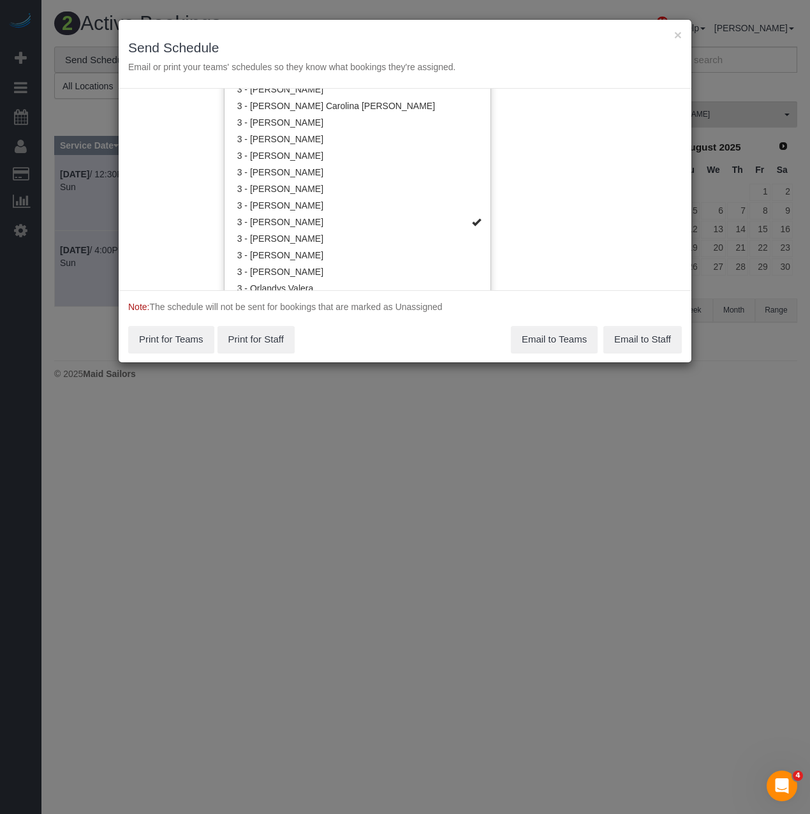
click at [539, 208] on div "Service Date 08/18/2025 08/18/2025 For All Teams Specific Team(s) 3 - Maria Bon…" at bounding box center [405, 190] width 573 height 202
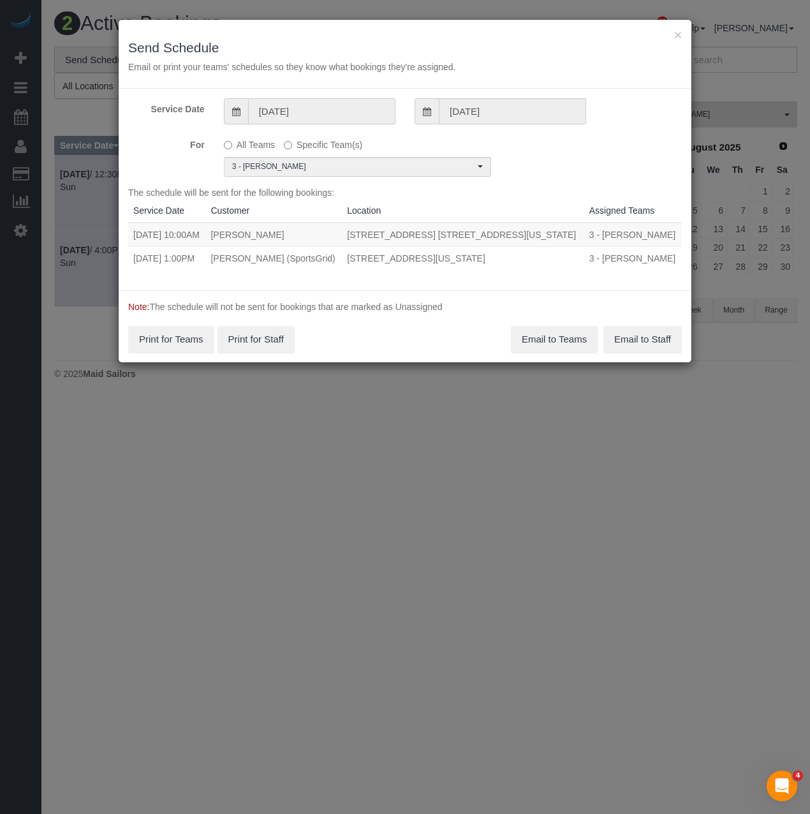
click at [283, 120] on input "08/18/2025" at bounding box center [321, 111] width 147 height 26
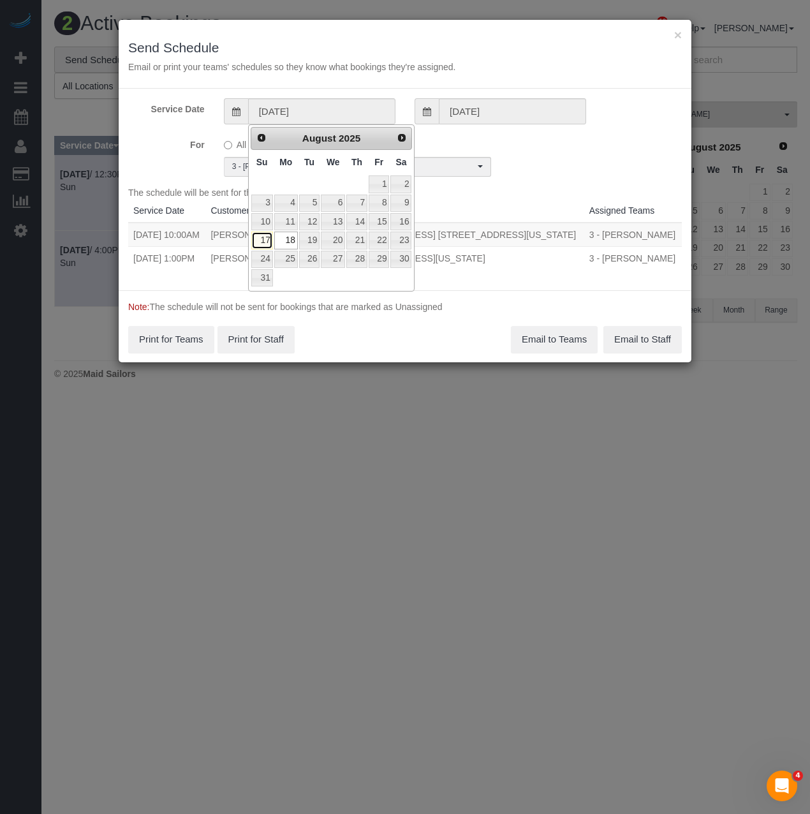
click at [264, 241] on link "17" at bounding box center [262, 240] width 22 height 17
type input "[DATE]"
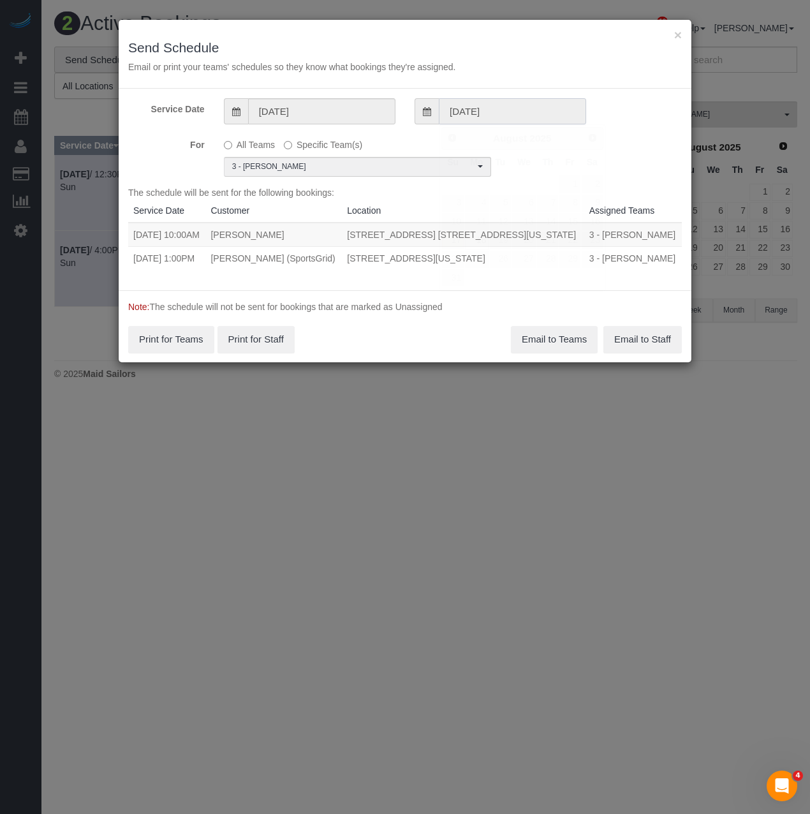
click at [472, 107] on input "08/18/2025" at bounding box center [512, 111] width 147 height 26
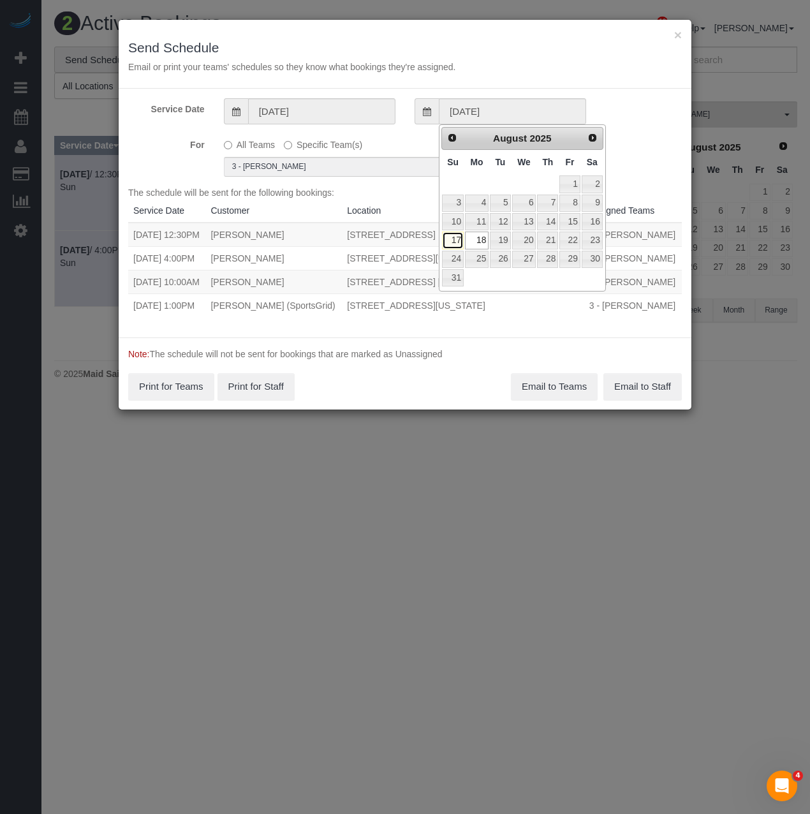
click at [447, 240] on link "17" at bounding box center [453, 240] width 22 height 17
type input "[DATE]"
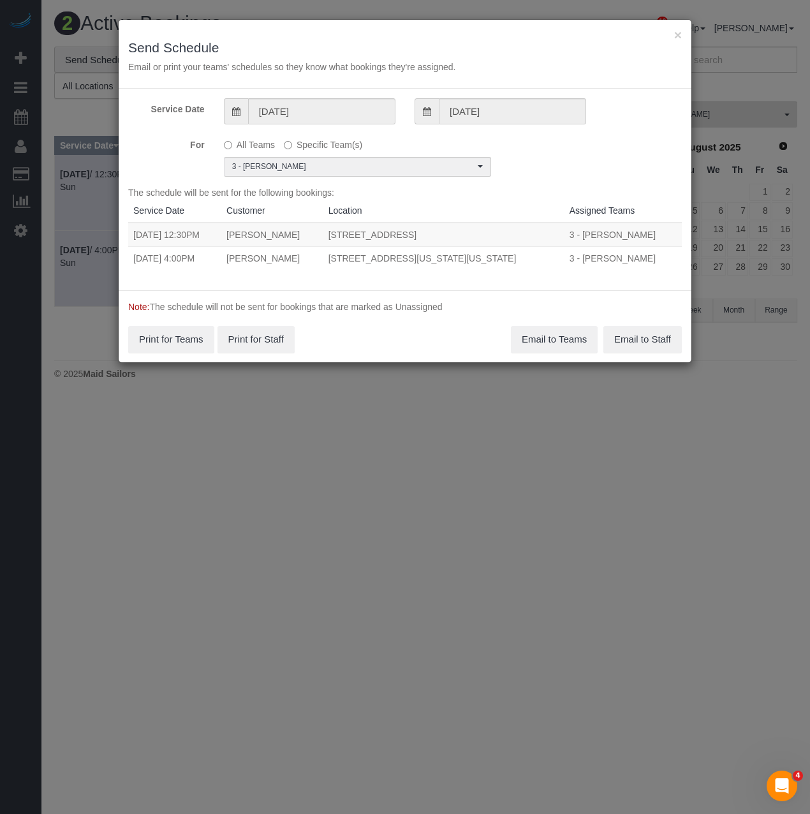
drag, startPoint x: 131, startPoint y: 235, endPoint x: 516, endPoint y: 239, distance: 384.1
click at [516, 239] on tr "08/17/2025 12:30PM Thomas Gebremedhin 430 7th Street, Apt 2, Brooklyn, NY 11215…" at bounding box center [405, 235] width 554 height 24
copy tr "08/17/2025 12:30PM Thomas Gebremedhin 430 7th Street, Apt 2, Brooklyn, NY 11215"
click at [560, 347] on button "Email to Teams" at bounding box center [554, 339] width 87 height 27
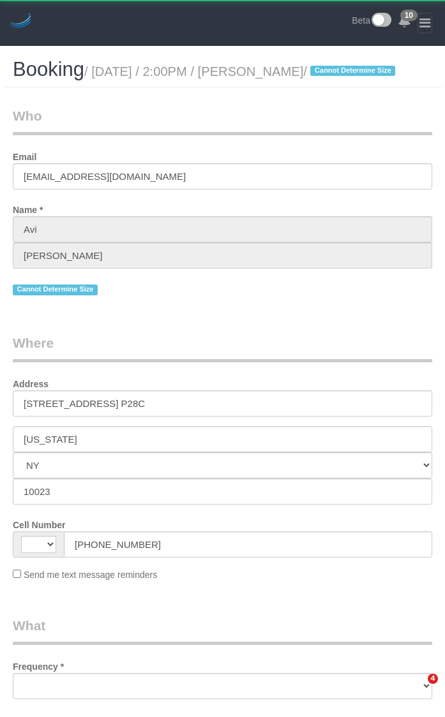
select select "NY"
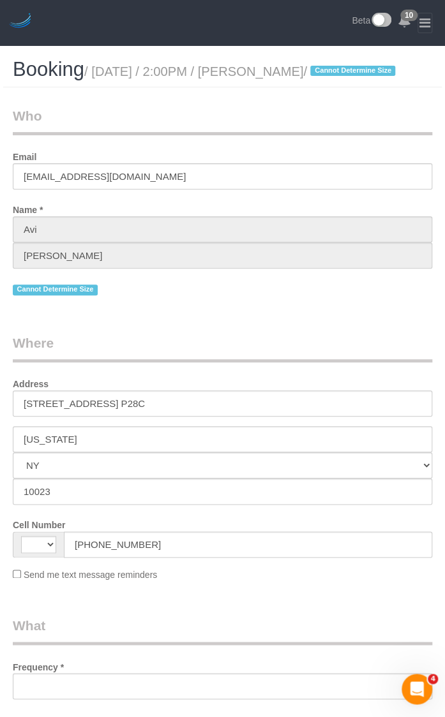
select select "string:[GEOGRAPHIC_DATA]"
select select "object:714"
select select "2"
select select "spot1"
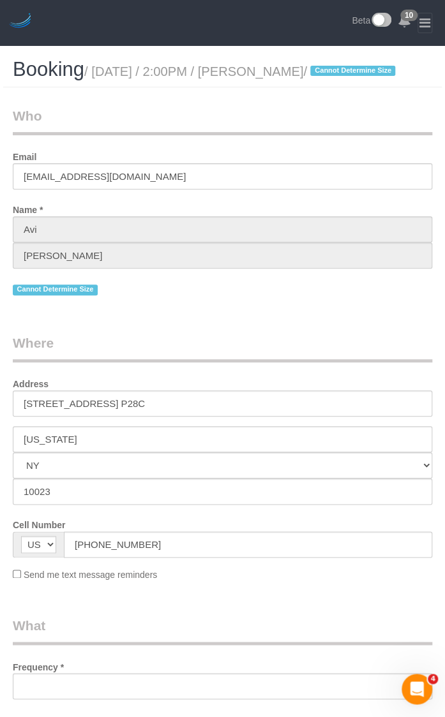
select select "number:61"
select select "number:77"
select select "number:15"
select select "number:5"
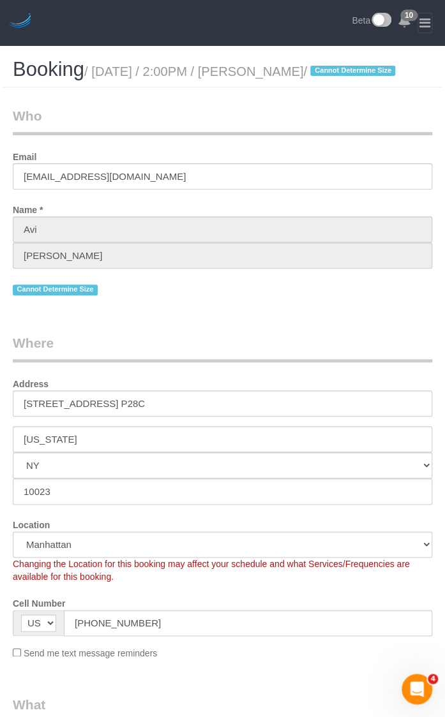
select select "object:1391"
select select "string:stripe-pm_1R1tF14VGloSiKo7U8tSIWlt"
select select "2"
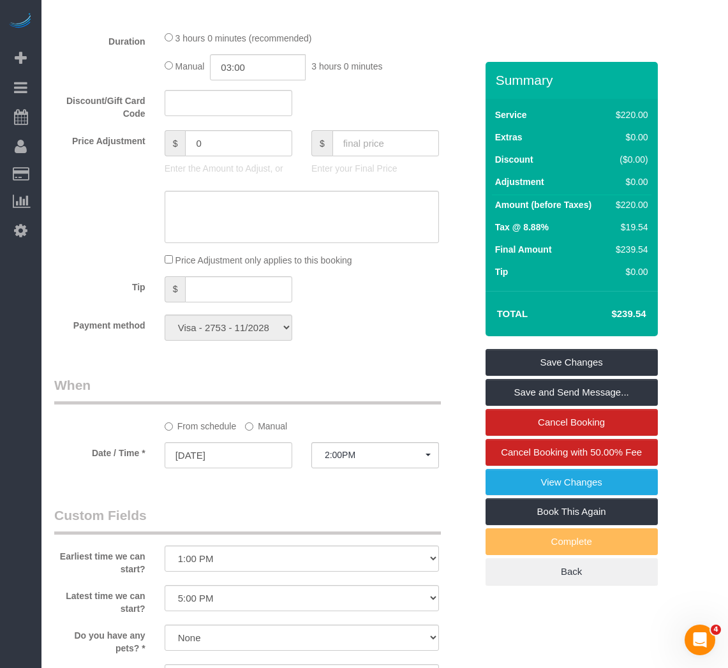
scroll to position [957, 0]
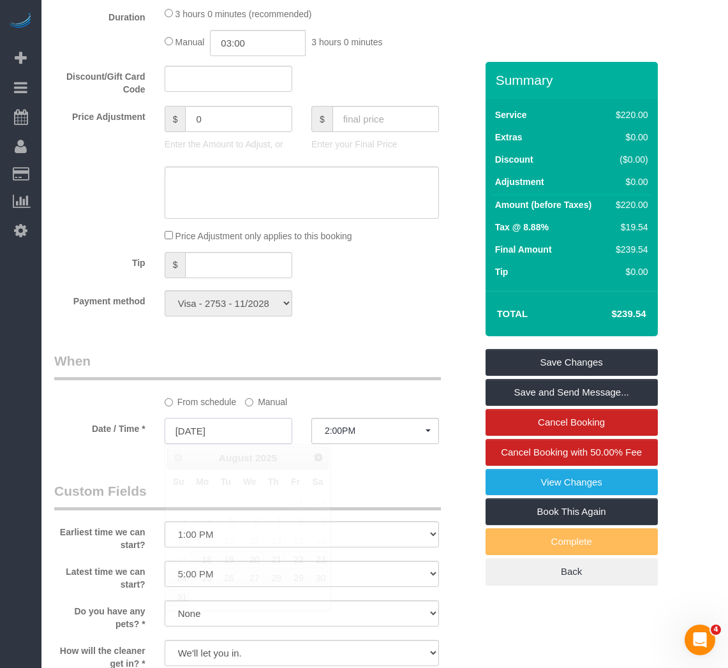
click at [196, 431] on input "[DATE]" at bounding box center [229, 431] width 128 height 26
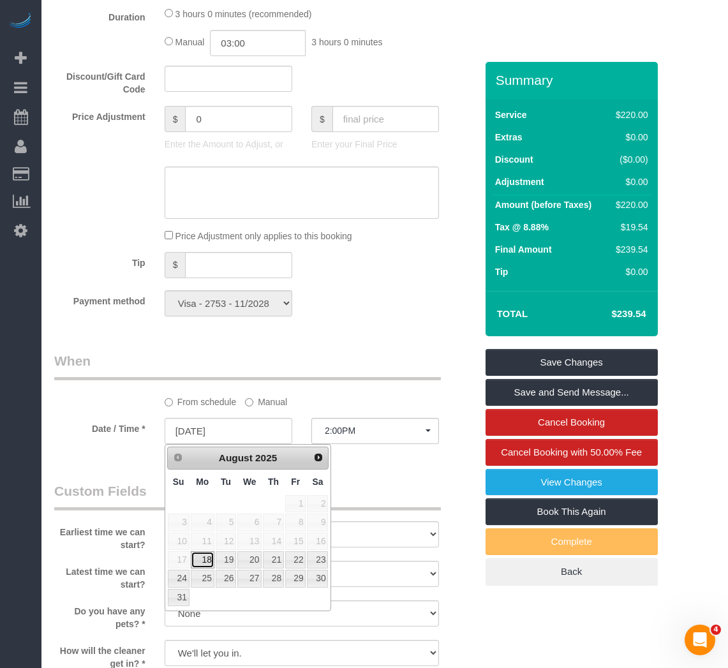
click at [198, 565] on link "18" at bounding box center [203, 559] width 24 height 17
type input "08/18/2025"
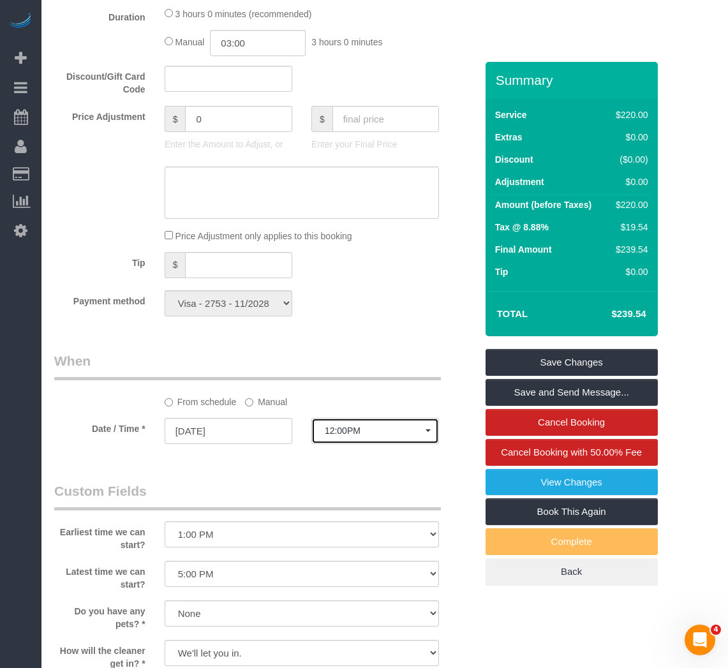
click at [343, 434] on span "12:00PM" at bounding box center [375, 431] width 101 height 10
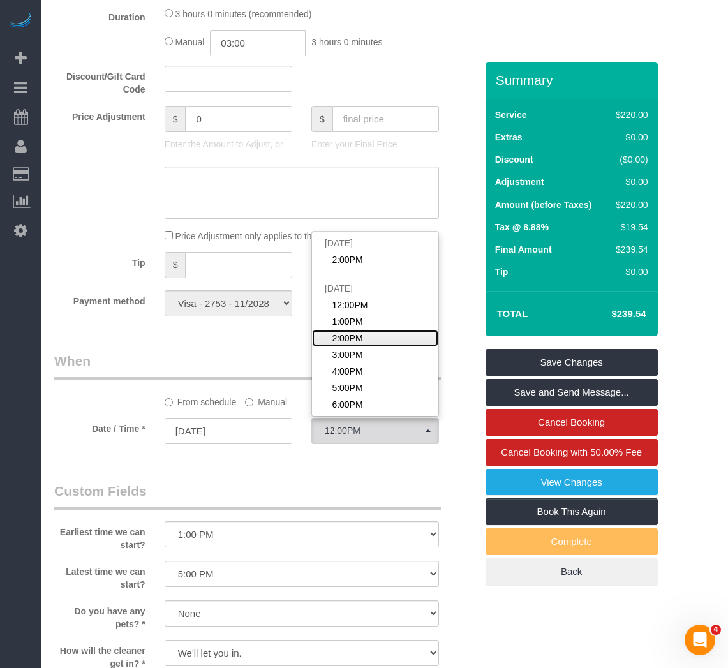
click at [369, 341] on link "2:00PM" at bounding box center [375, 338] width 126 height 17
select select "spot4"
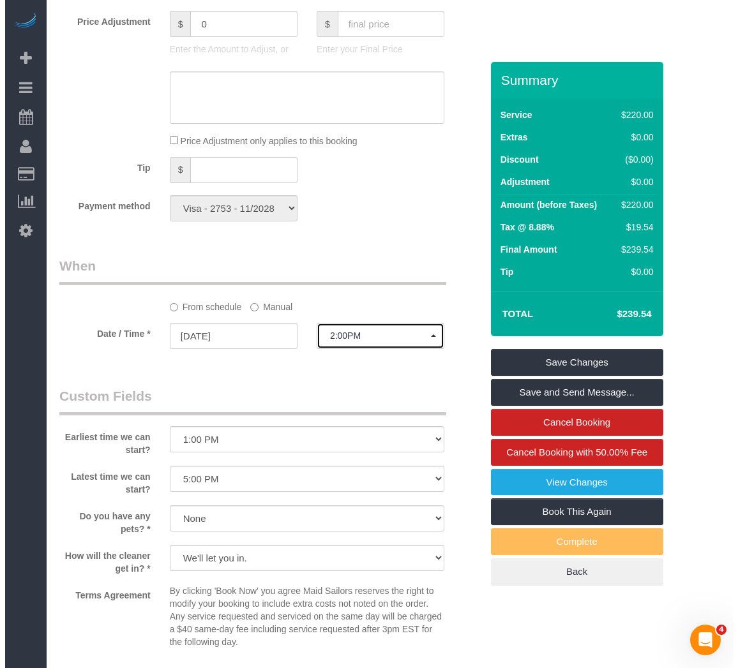
scroll to position [1276, 0]
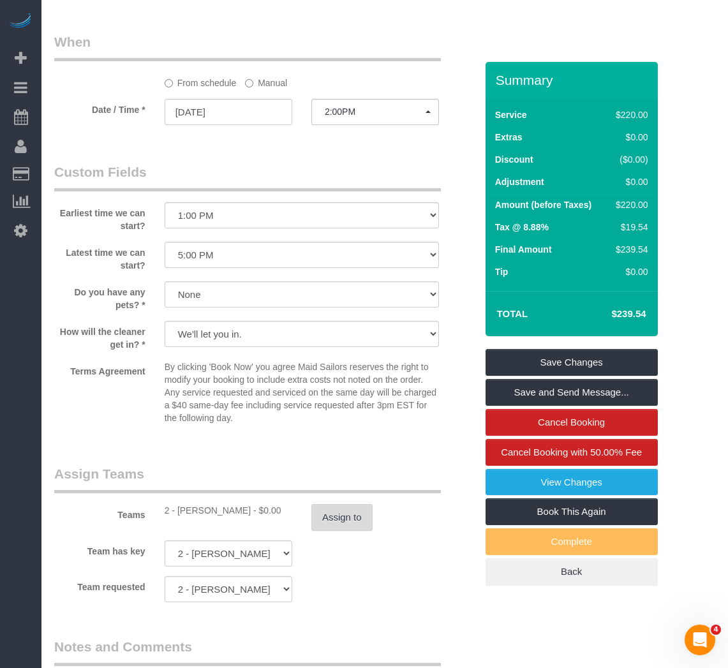
click at [336, 529] on button "Assign to" at bounding box center [341, 517] width 61 height 27
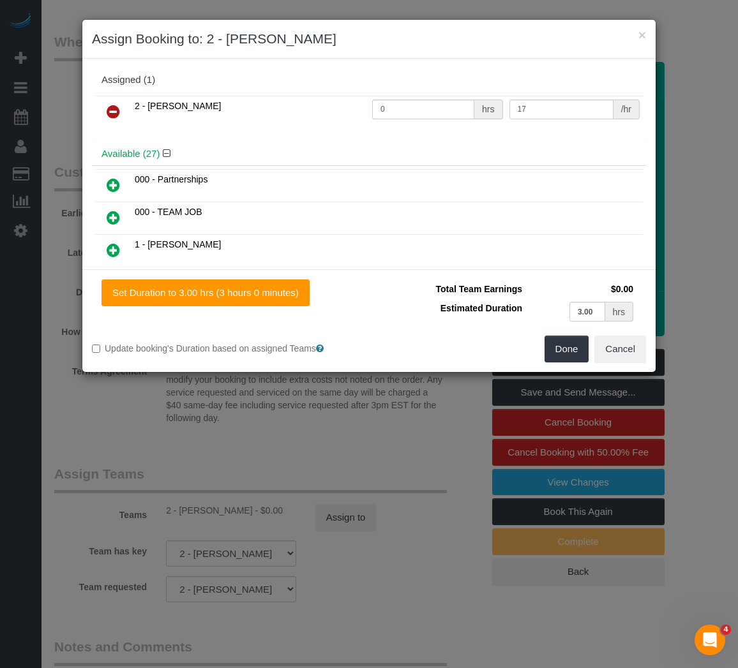
click at [119, 105] on icon at bounding box center [113, 111] width 13 height 15
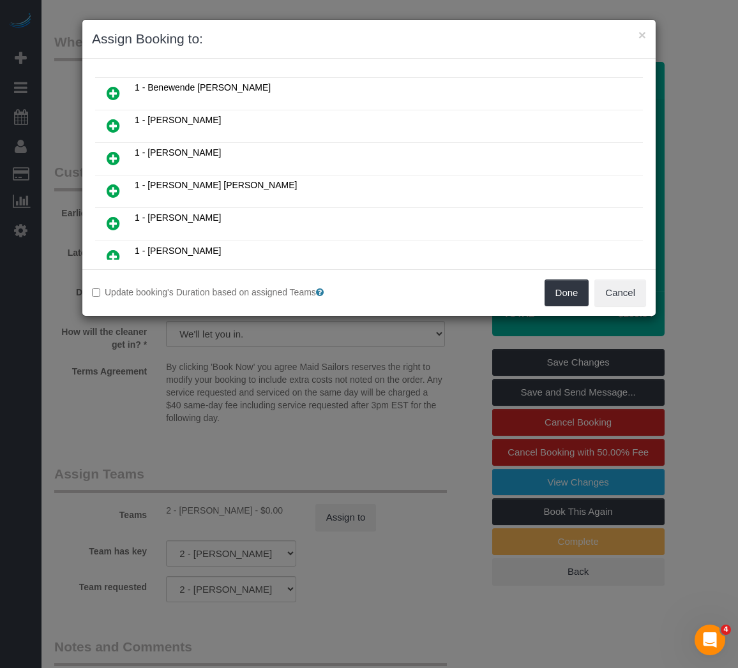
scroll to position [255, 0]
click at [115, 128] on icon at bounding box center [113, 127] width 13 height 15
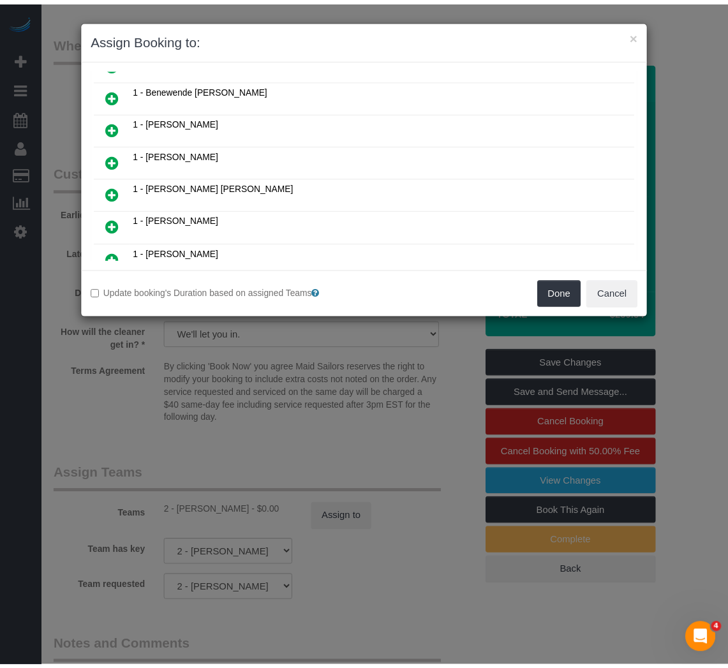
scroll to position [286, 0]
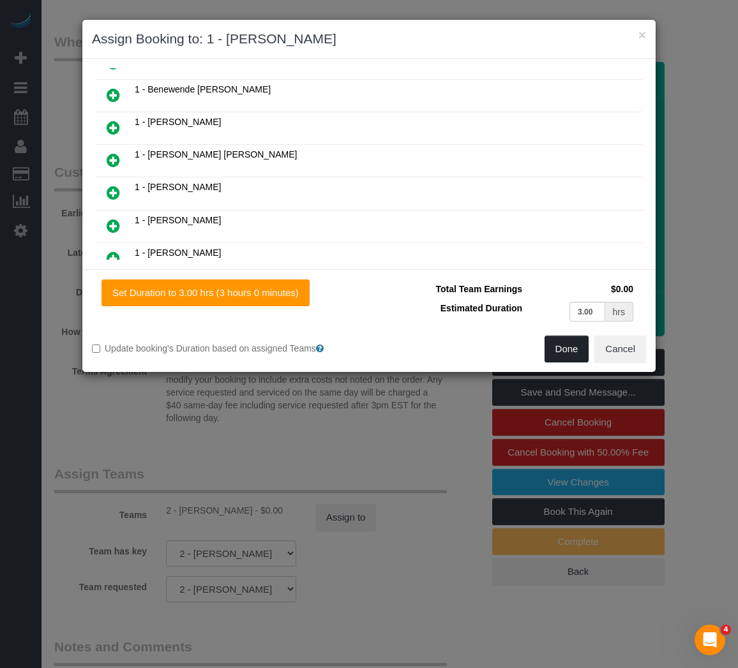
click at [444, 349] on button "Done" at bounding box center [566, 349] width 45 height 27
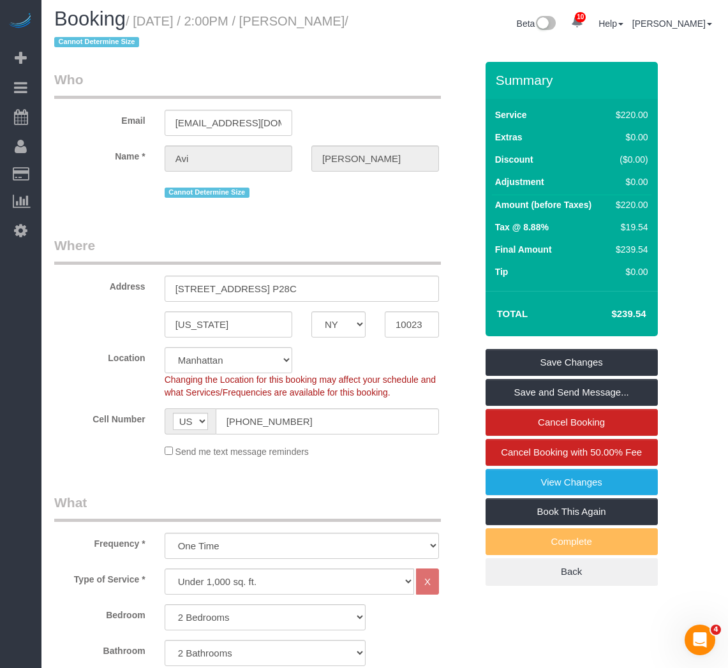
scroll to position [0, 0]
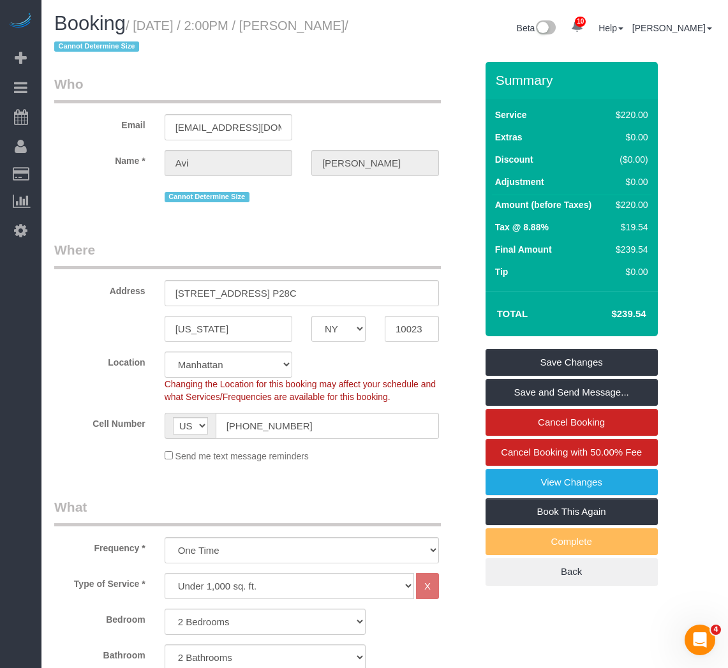
click at [94, 173] on div "Name * Avi Fernandes" at bounding box center [265, 163] width 441 height 26
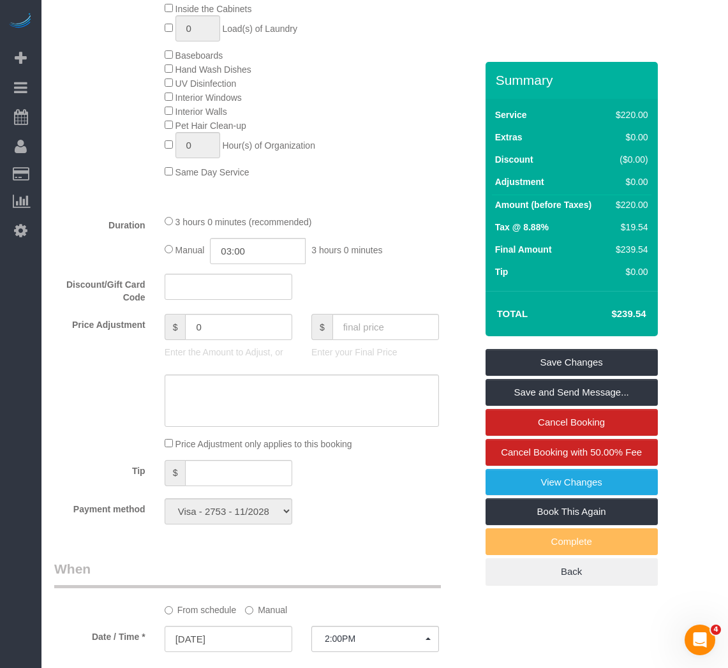
scroll to position [957, 0]
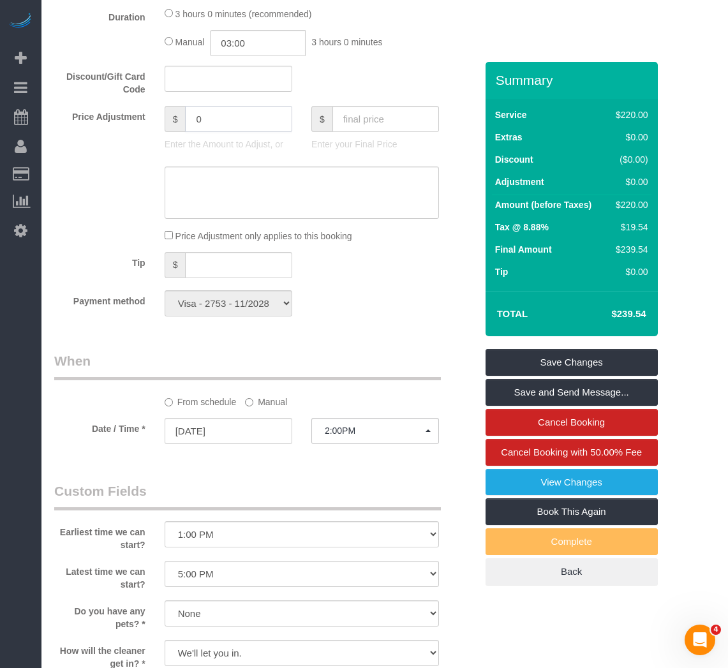
drag, startPoint x: 205, startPoint y: 117, endPoint x: 188, endPoint y: 110, distance: 19.0
click at [188, 110] on input "0" at bounding box center [238, 119] width 107 height 26
type input "-25"
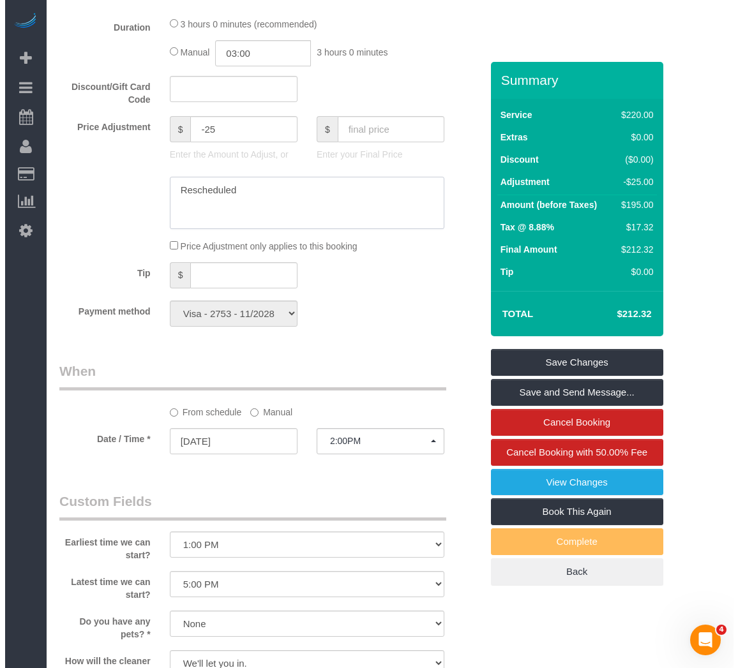
scroll to position [1085, 0]
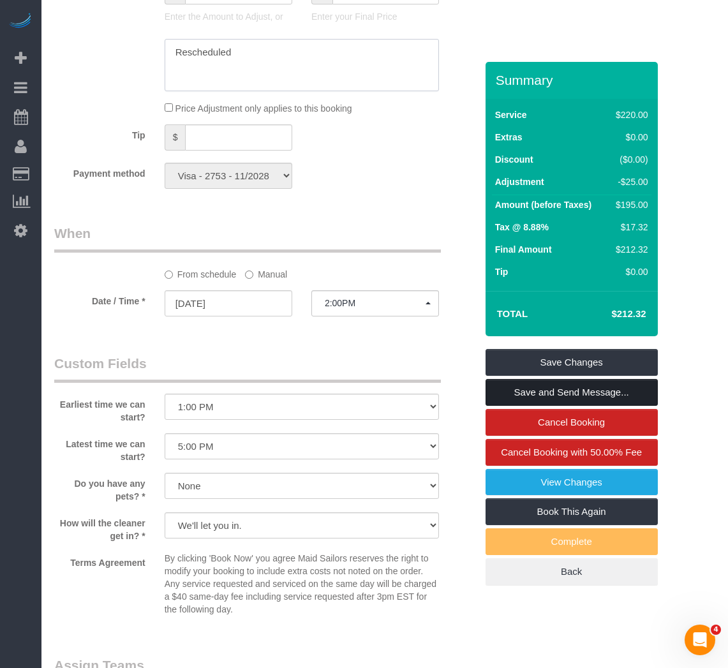
type textarea "Rescheduled"
click at [444, 394] on link "Save and Send Message..." at bounding box center [572, 392] width 172 height 27
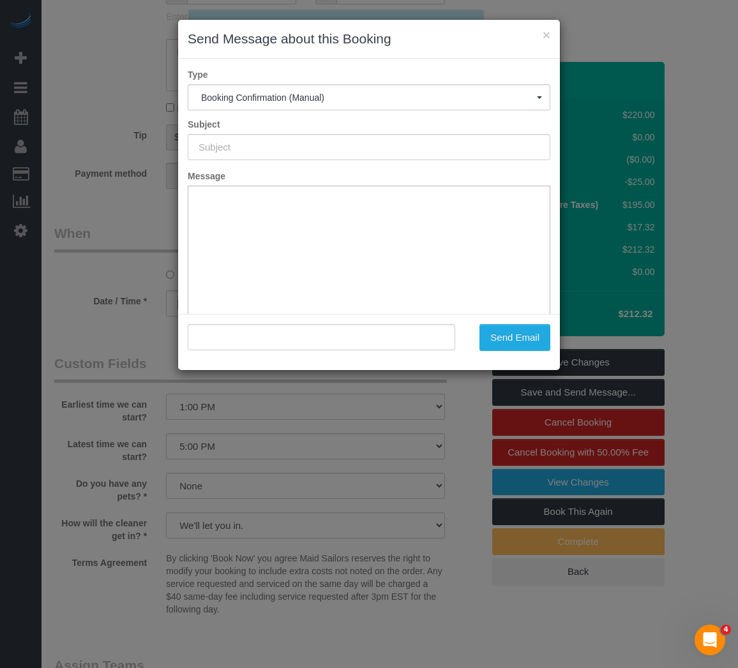
type input "Cleaning Confirmed for 08/18/2025 at 2:00pm"
type input ""Avi Fernandes" <avifernandes222@gmail.com>"
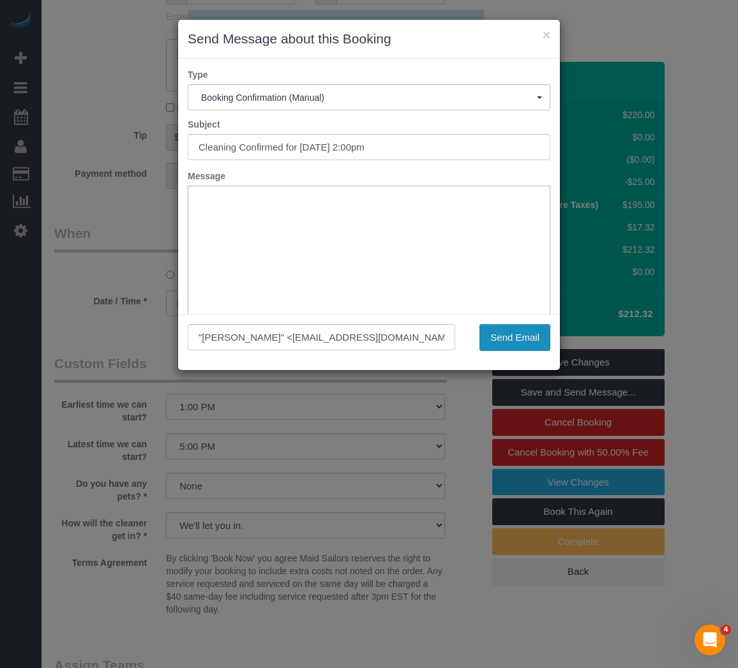
scroll to position [0, 0]
click at [444, 33] on button "×" at bounding box center [546, 34] width 8 height 13
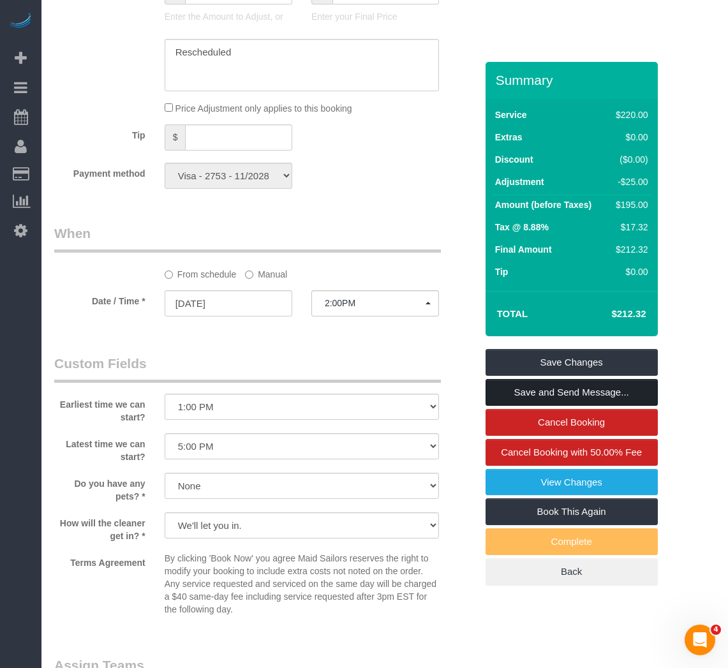
click at [444, 397] on link "Save and Send Message..." at bounding box center [572, 392] width 172 height 27
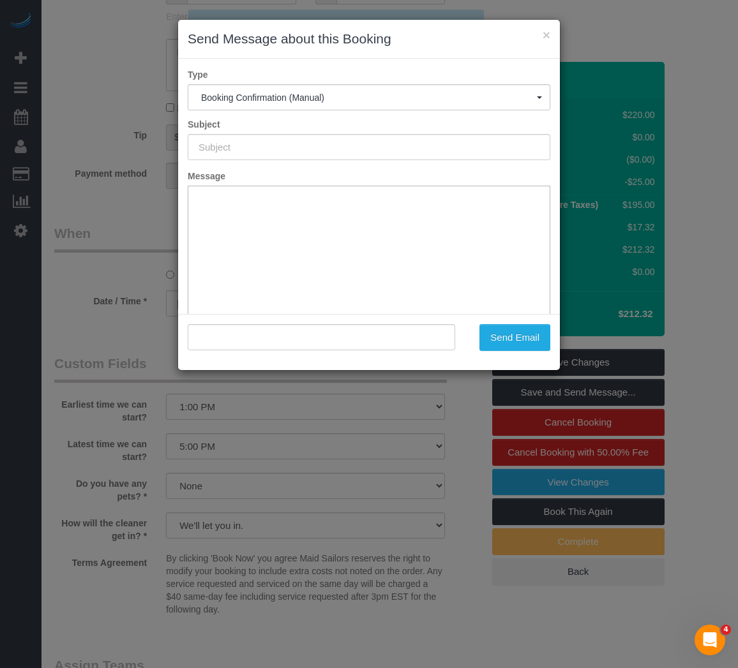
type input "Cleaning Confirmed for 08/18/2025 at 2:00pm"
type input ""Avi Fernandes" <avifernandes222@gmail.com>"
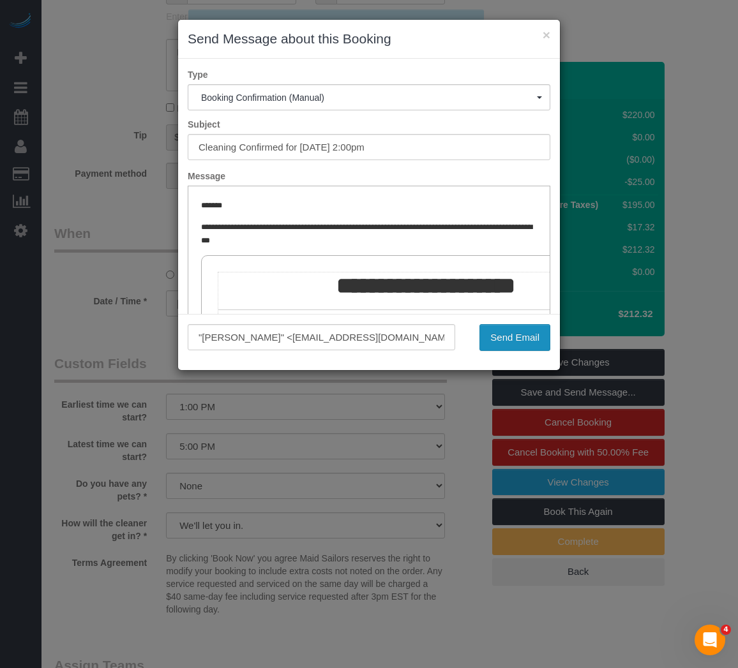
click at [444, 330] on button "Send Email" at bounding box center [514, 337] width 71 height 27
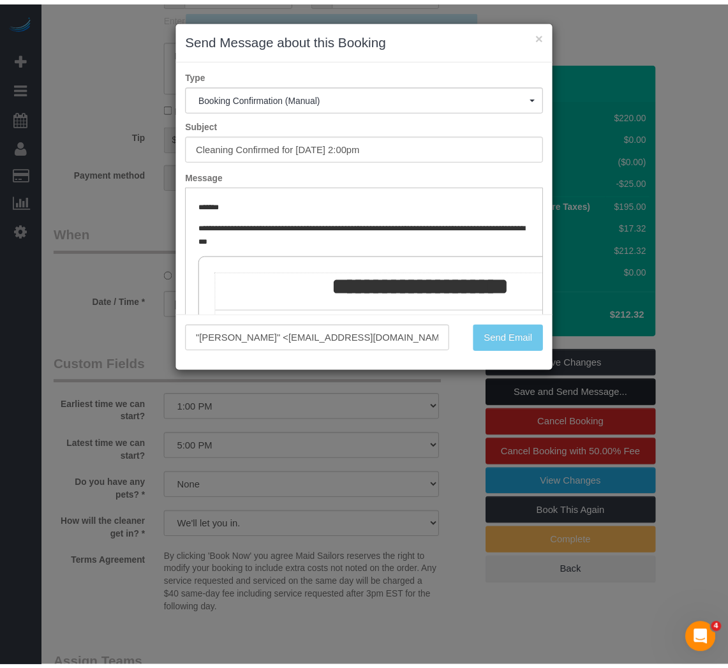
scroll to position [1131, 0]
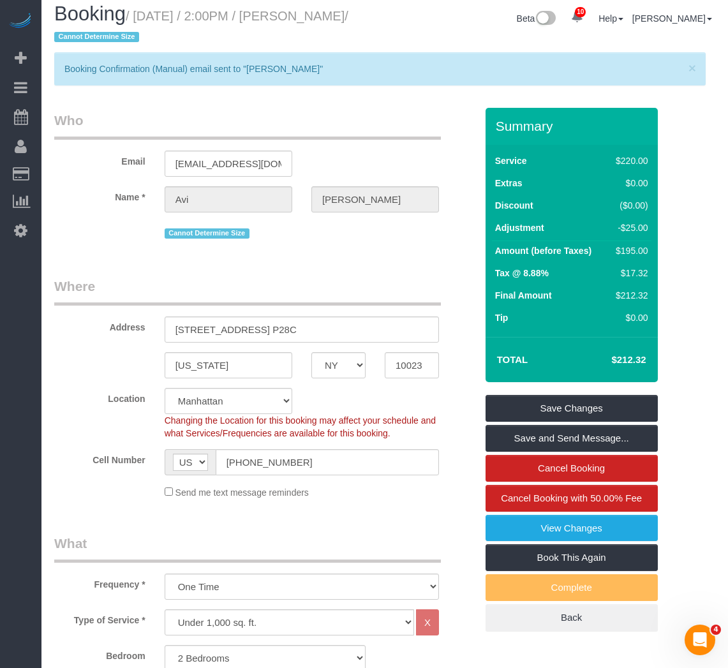
scroll to position [0, 0]
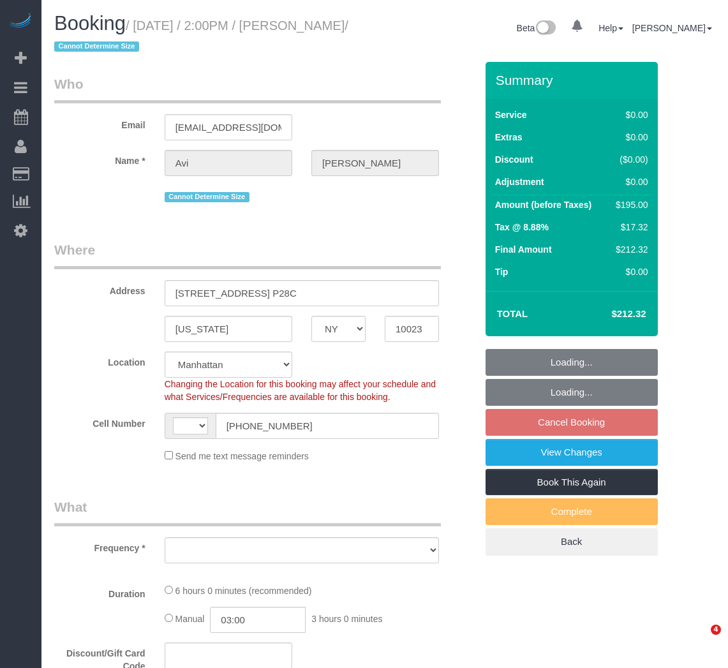
select select "NY"
select select "string:stripe-pm_1R1tF14VGloSiKo7U8tSIWlt"
select select "string:US"
select select "object:815"
select select "2"
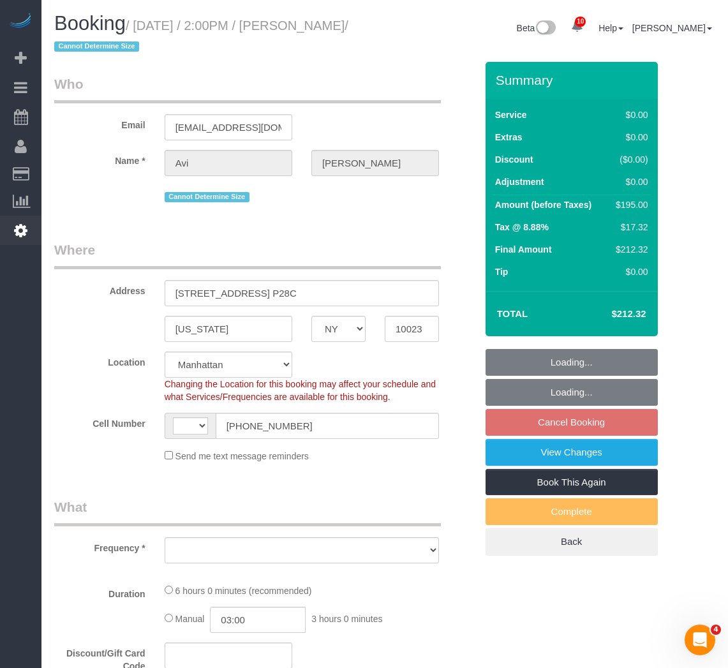
select select "2"
select select "number:61"
select select "number:77"
select select "number:15"
select select "number:5"
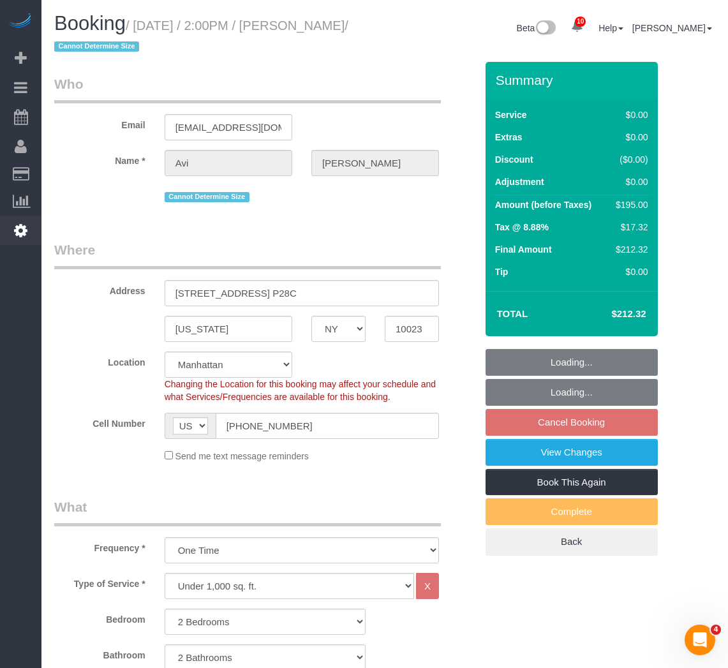
select select "spot2"
select select "2"
select select "object:1423"
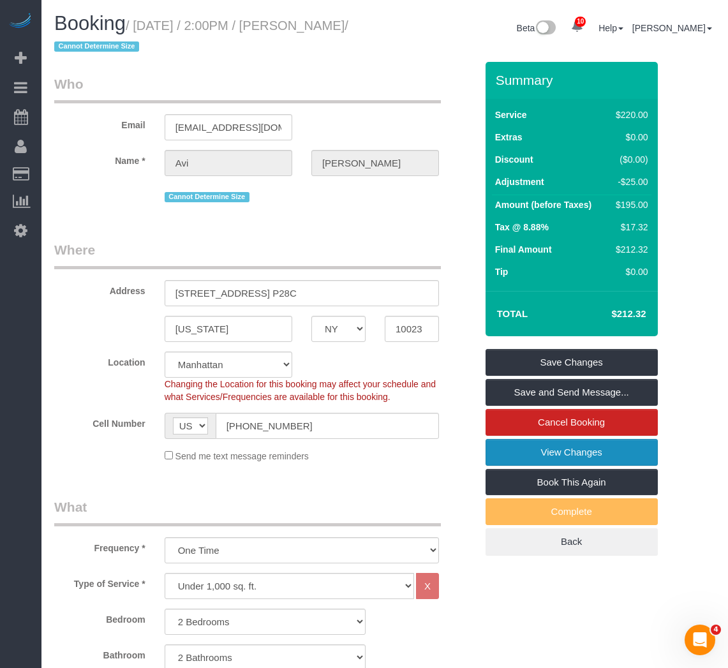
click at [540, 454] on link "View Changes" at bounding box center [572, 452] width 172 height 27
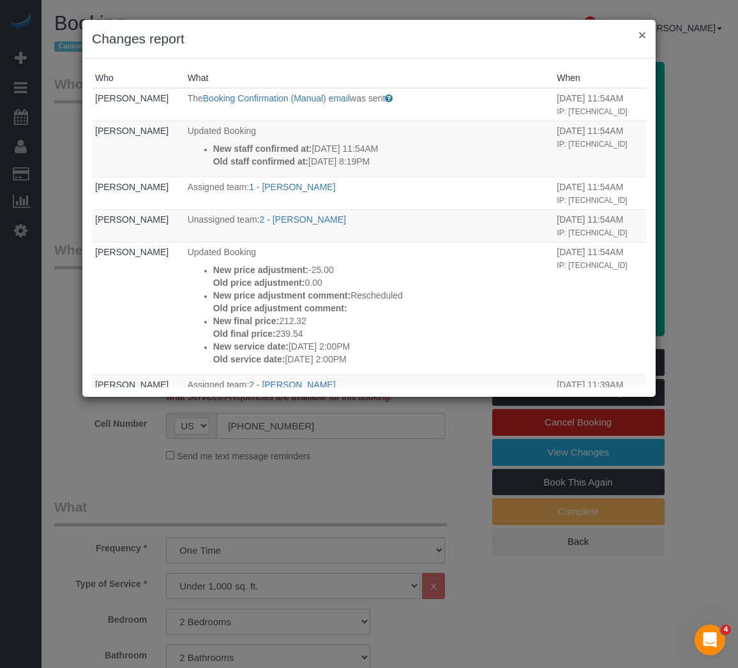
click at [643, 37] on button "×" at bounding box center [642, 34] width 8 height 13
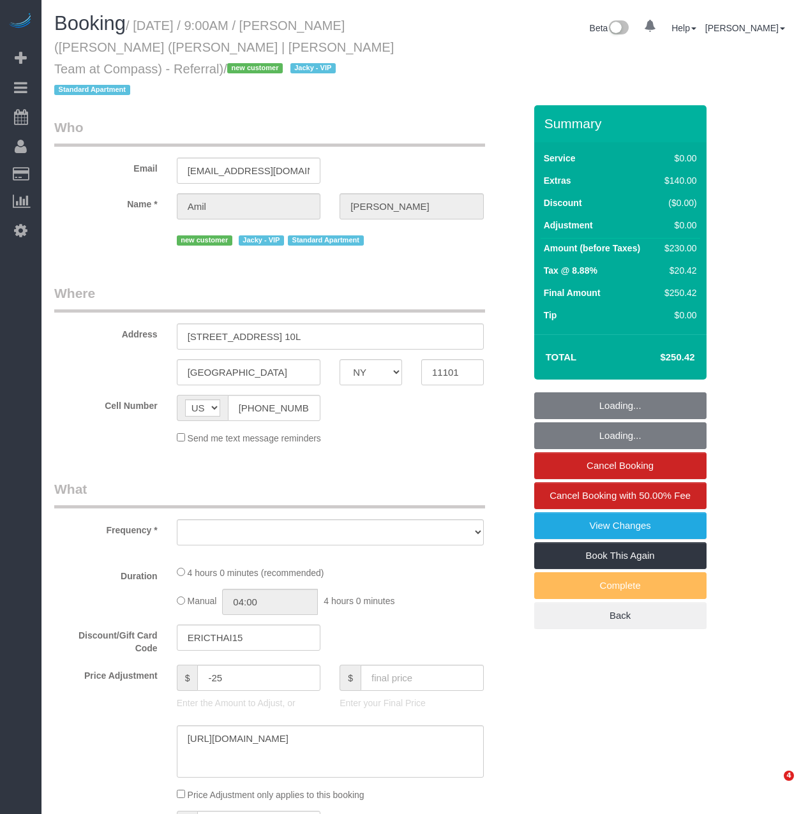
select select "NY"
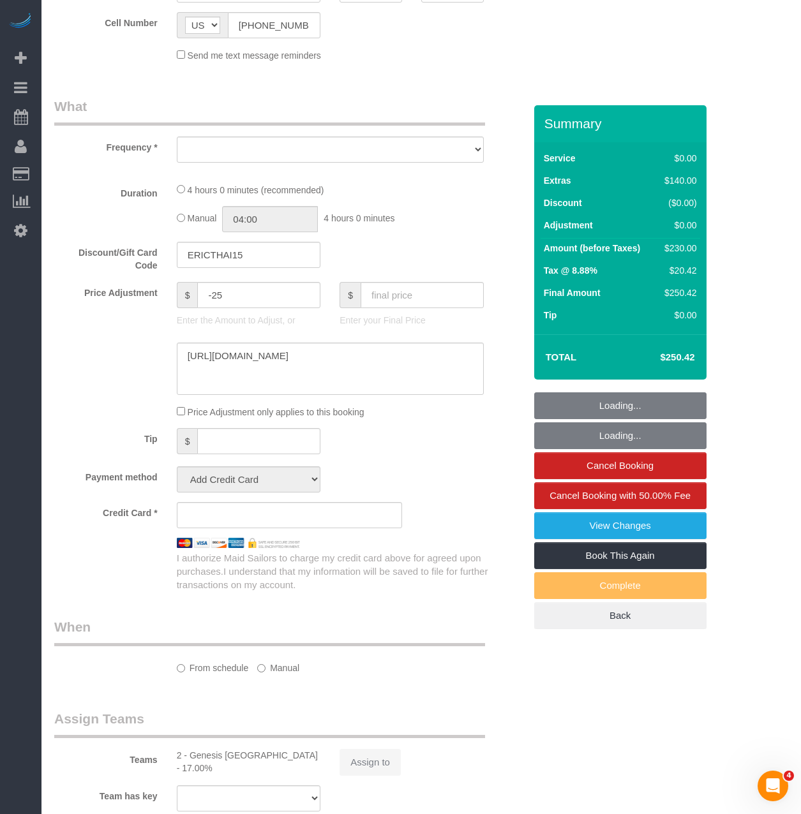
select select "object:692"
select select "number:89"
select select "number:74"
select select "number:15"
select select "number:5"
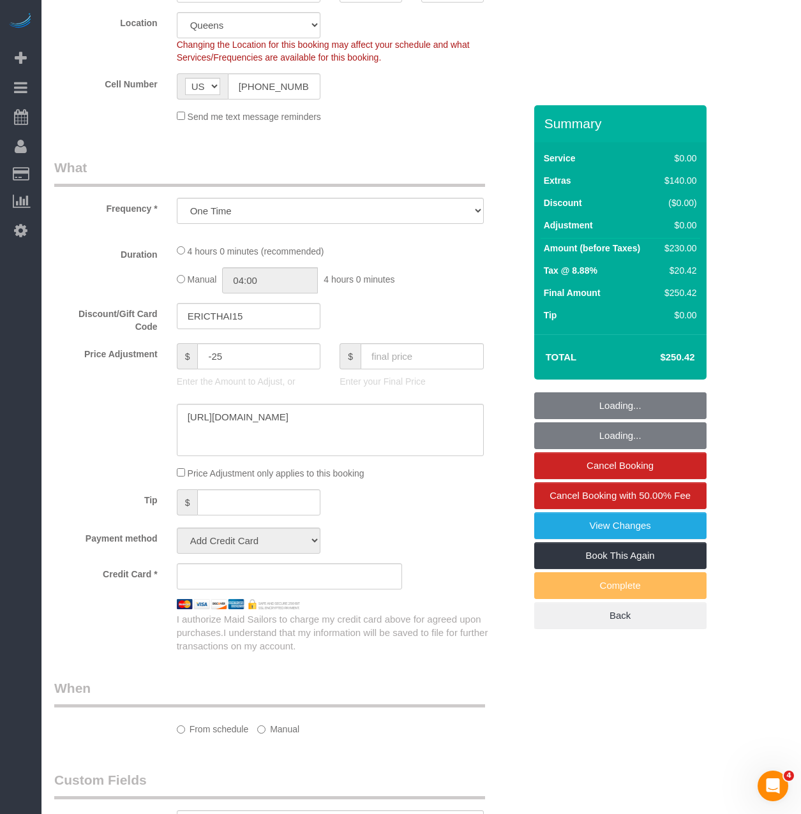
select select "object:843"
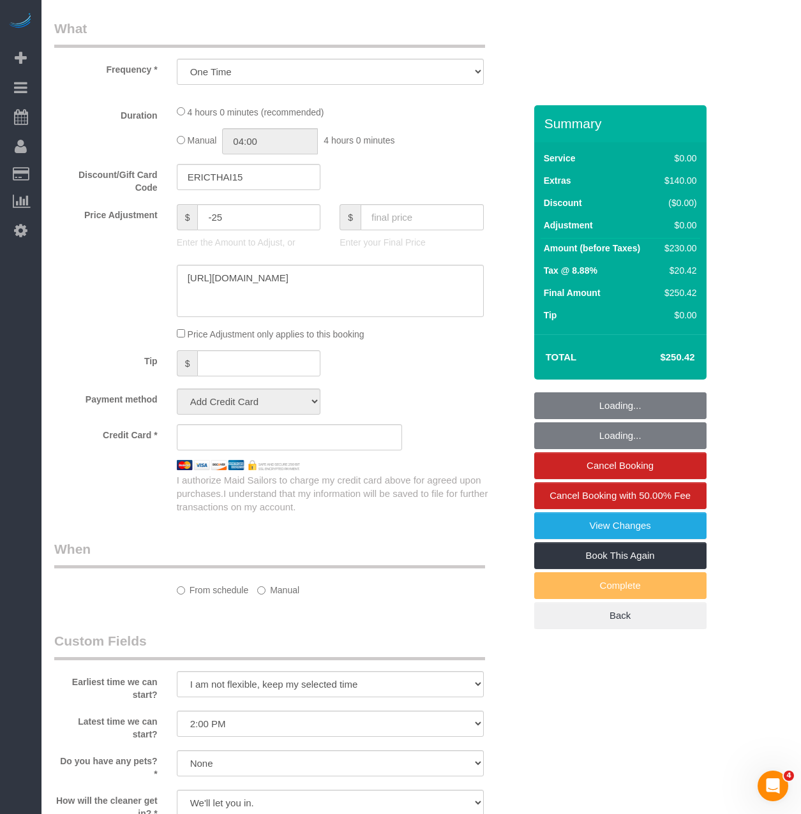
select select "string:stripe-pm_1RsRGd4VGloSiKo7GO8T4uHY"
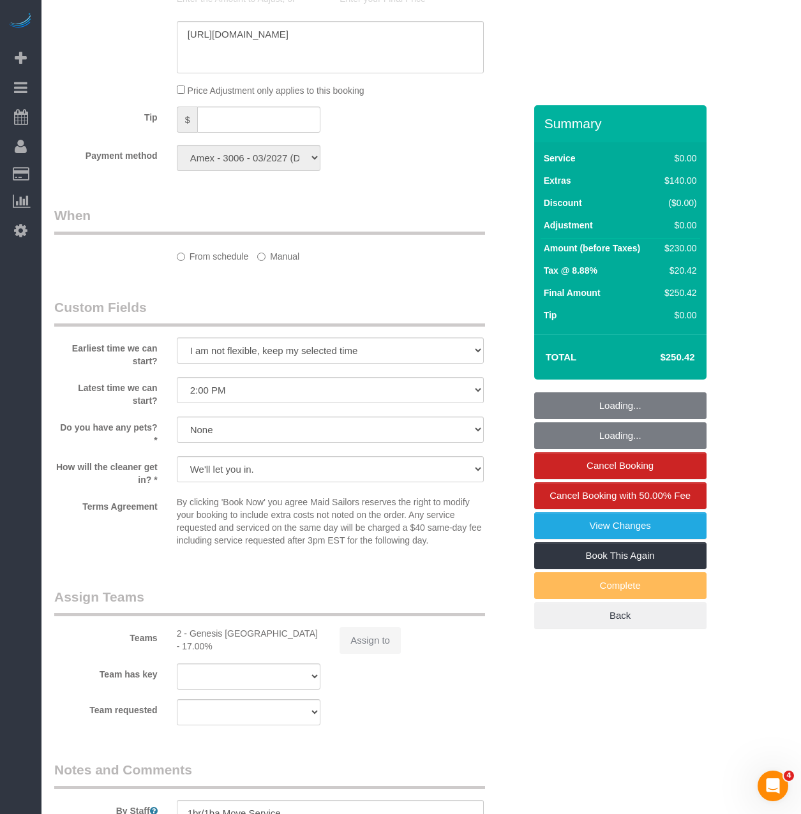
select select "spot1"
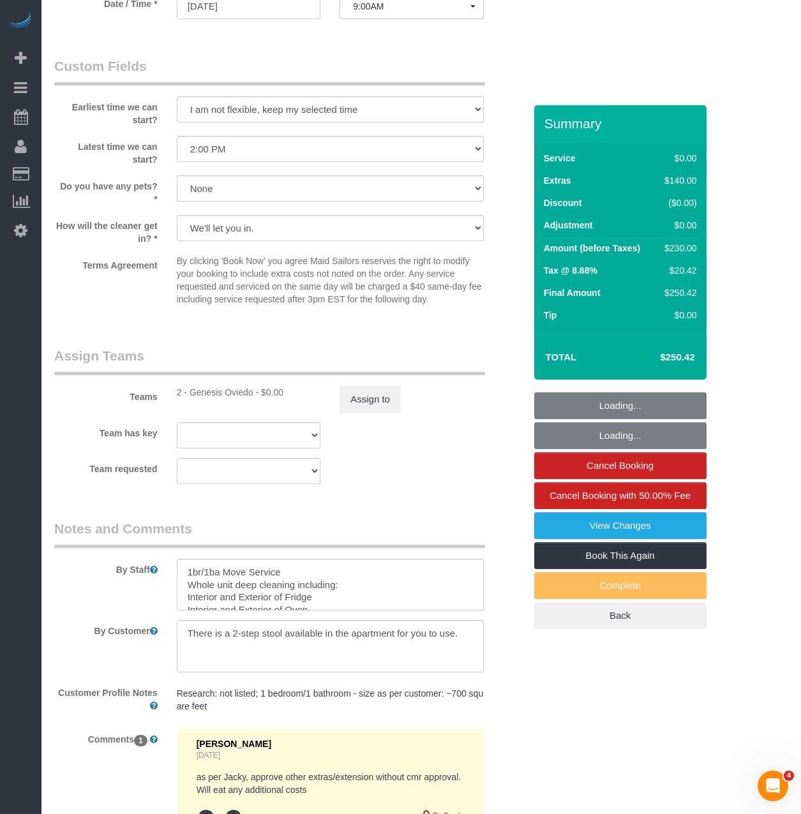
scroll to position [1529, 0]
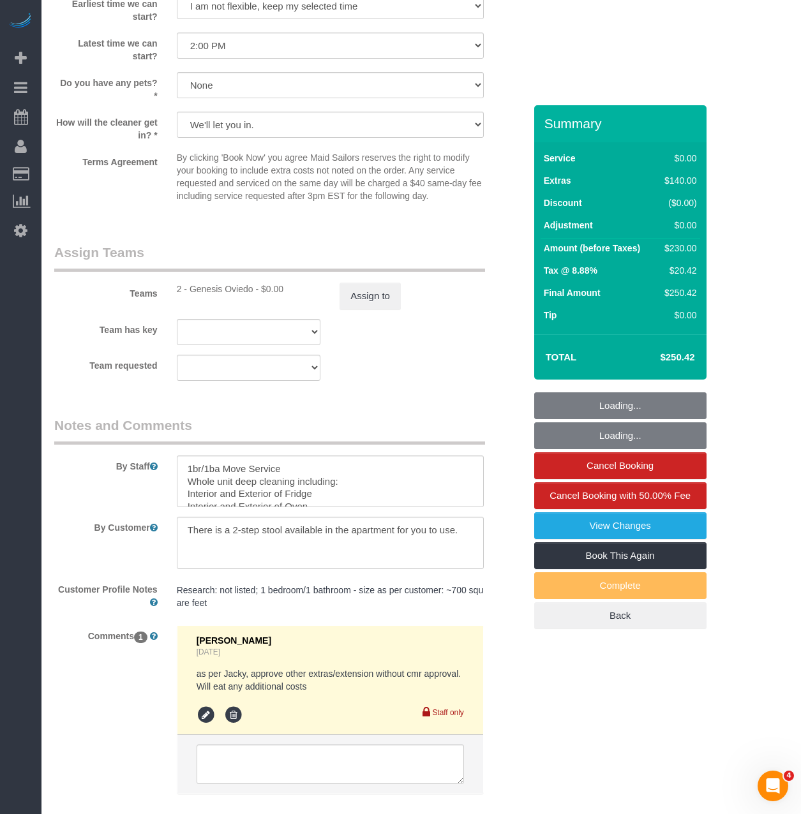
select select "1"
